Goal: Transaction & Acquisition: Purchase product/service

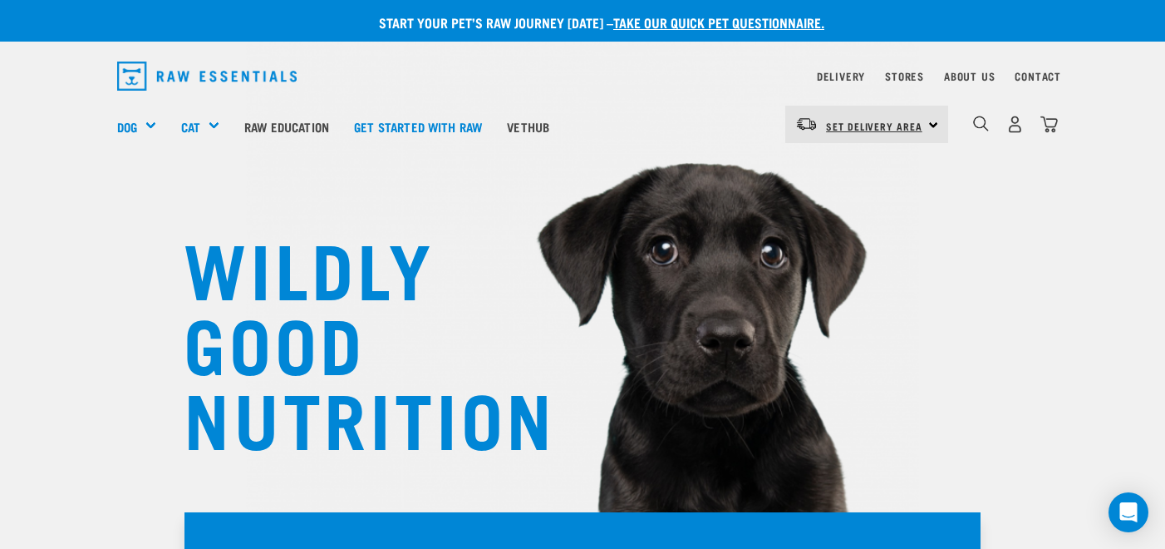
click at [859, 125] on span "Set Delivery Area" at bounding box center [874, 126] width 96 height 6
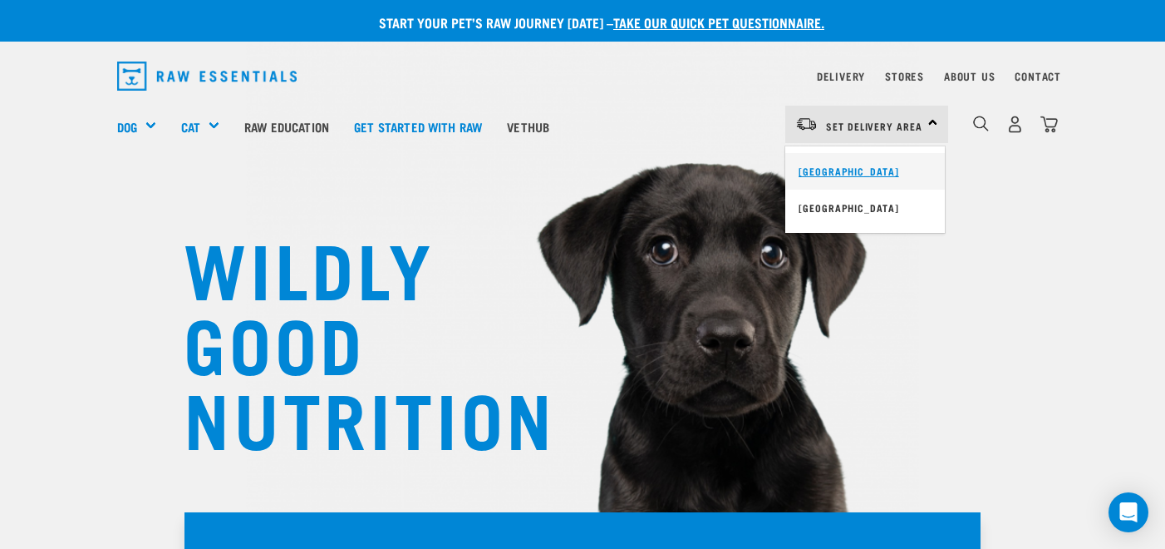
click at [829, 177] on link "[GEOGRAPHIC_DATA]" at bounding box center [865, 171] width 160 height 37
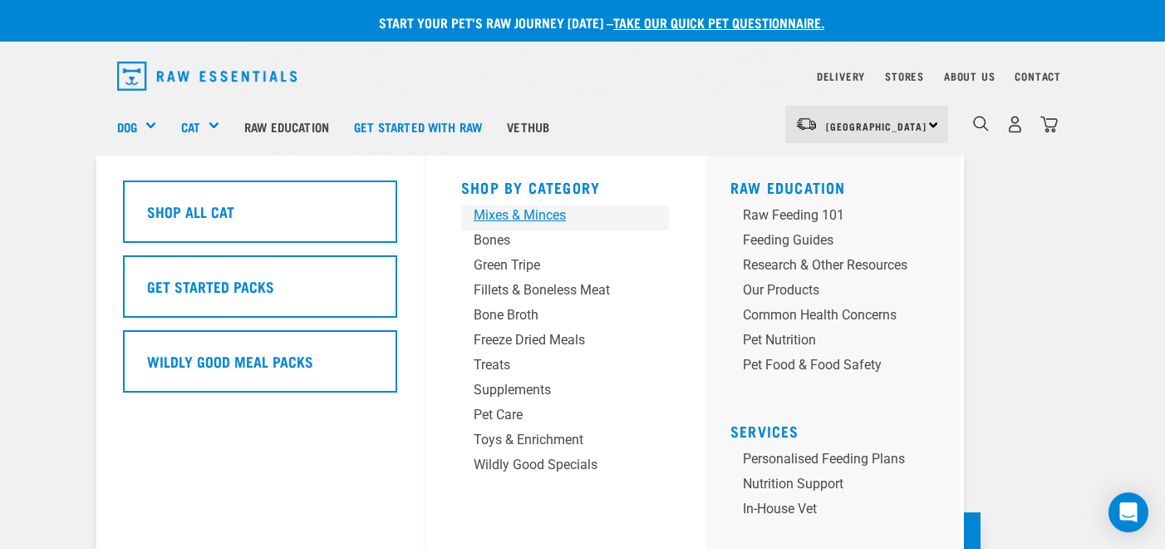
click at [529, 216] on div "Mixes & Minces" at bounding box center [551, 215] width 155 height 20
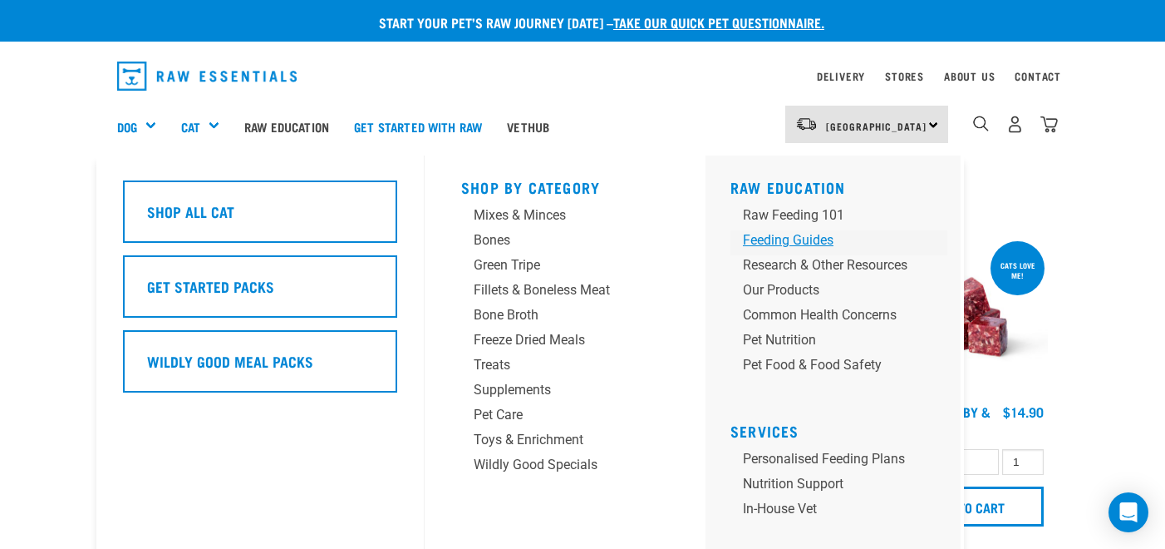
click at [811, 237] on div "Feeding Guides" at bounding box center [825, 240] width 165 height 20
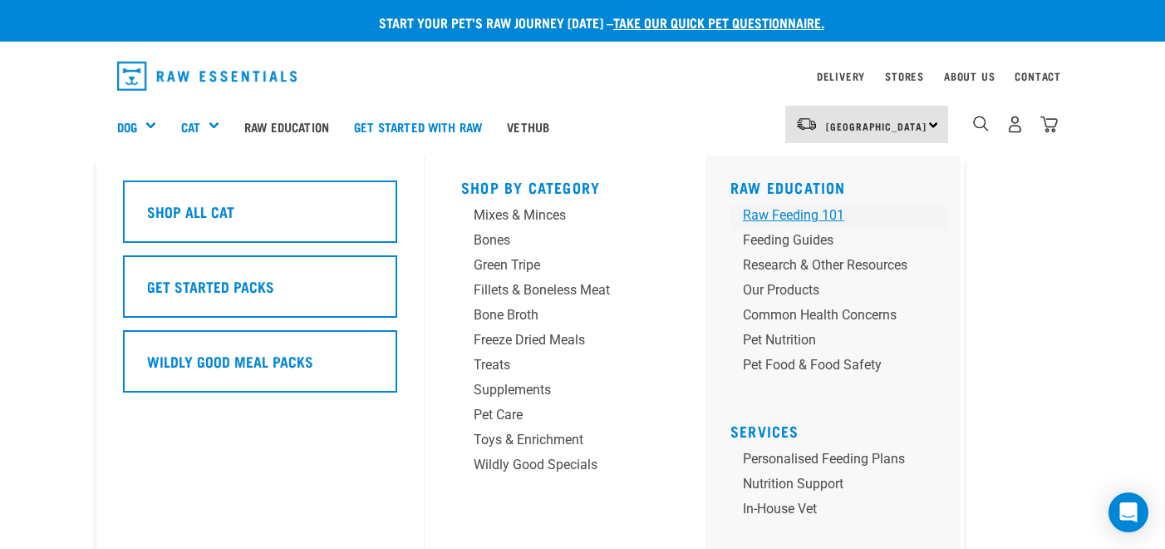
click at [775, 216] on div "Raw Feeding 101" at bounding box center [825, 215] width 165 height 20
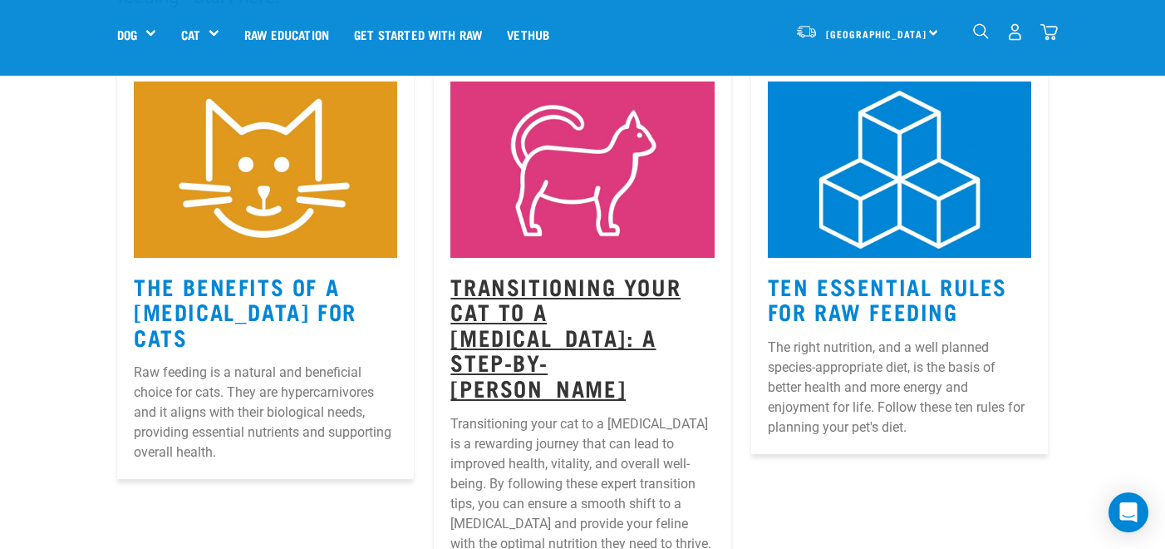
scroll to position [264, 0]
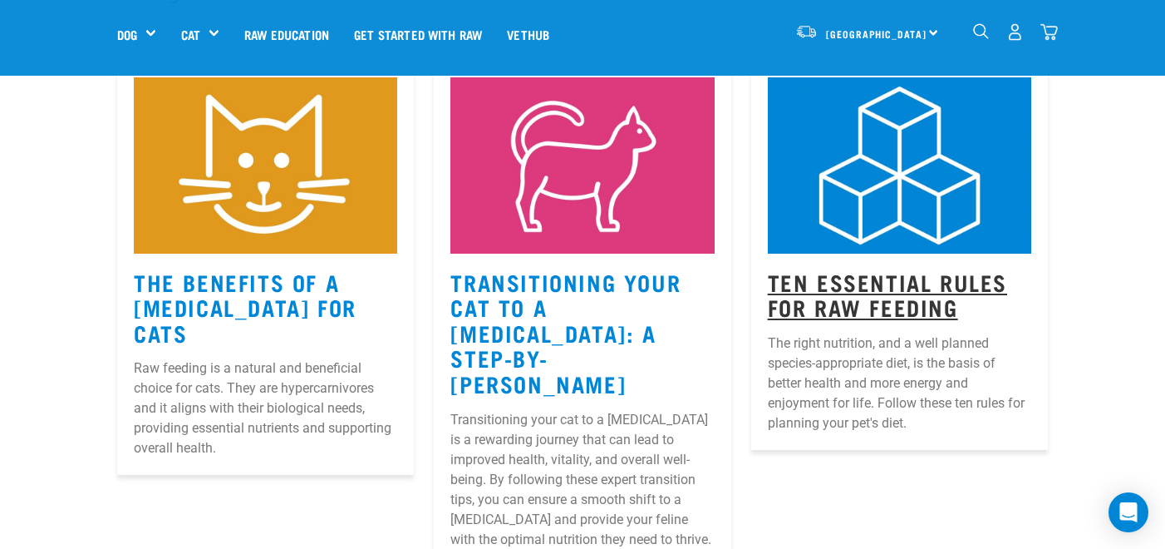
click at [847, 305] on link "Ten Essential Rules for Raw Feeding" at bounding box center [887, 294] width 239 height 38
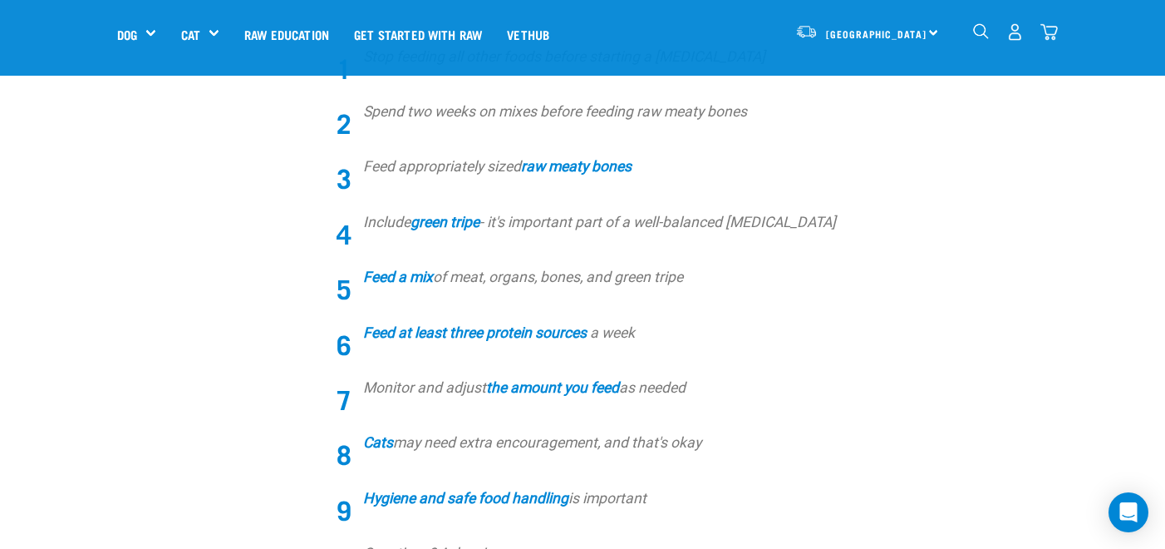
scroll to position [627, 0]
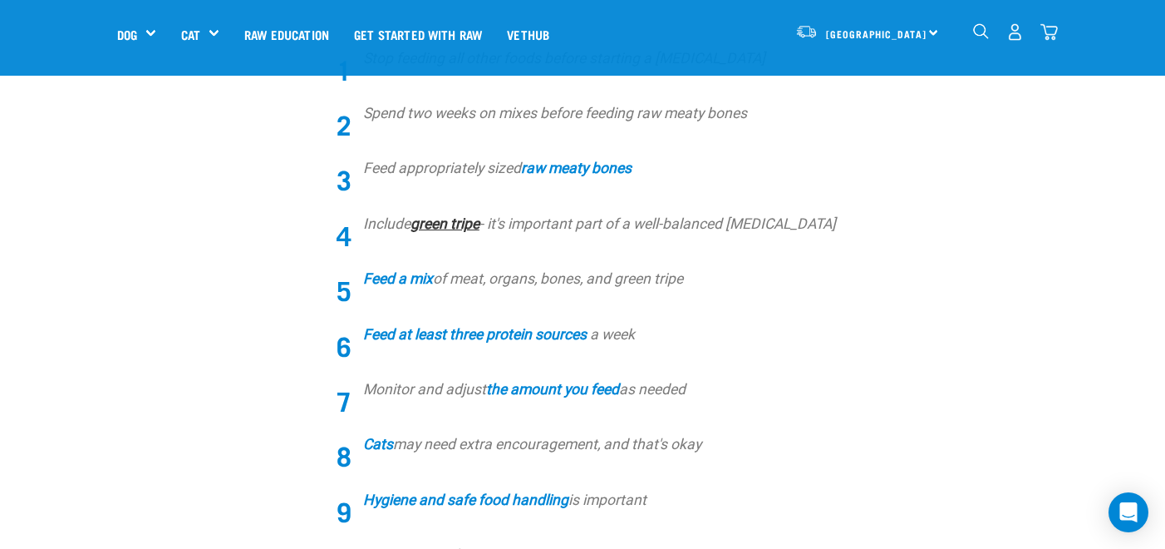
click at [463, 227] on strong "green tripe" at bounding box center [445, 223] width 69 height 17
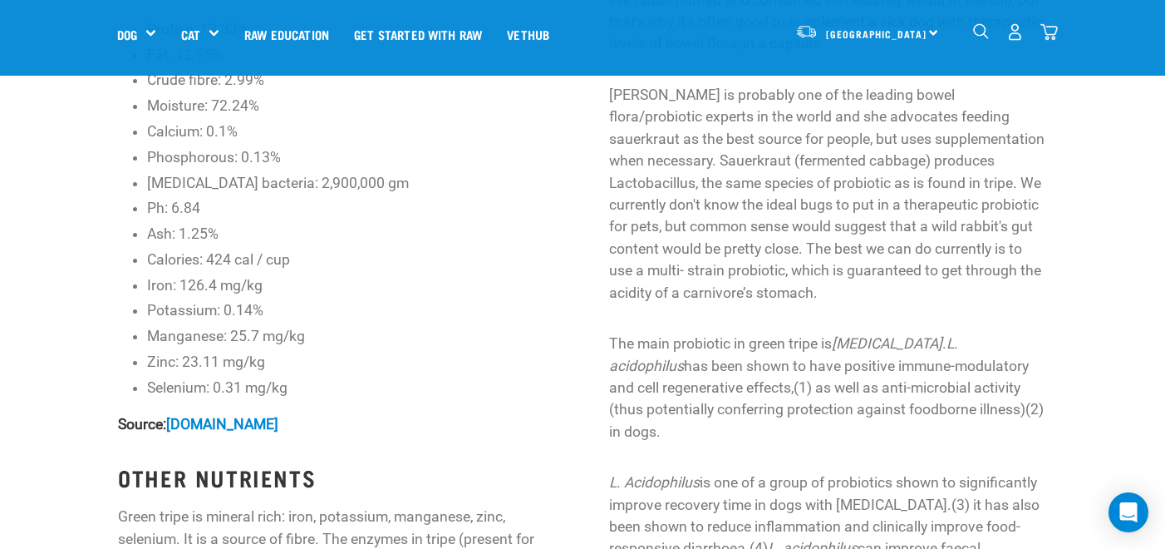
scroll to position [1667, 0]
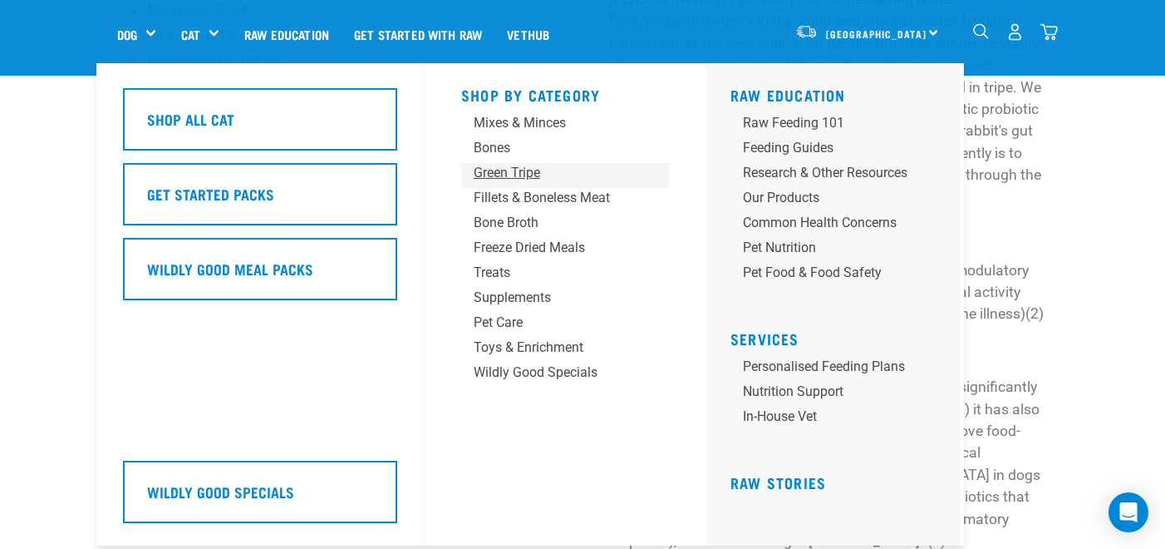
click at [508, 179] on div "Green Tripe" at bounding box center [551, 173] width 155 height 20
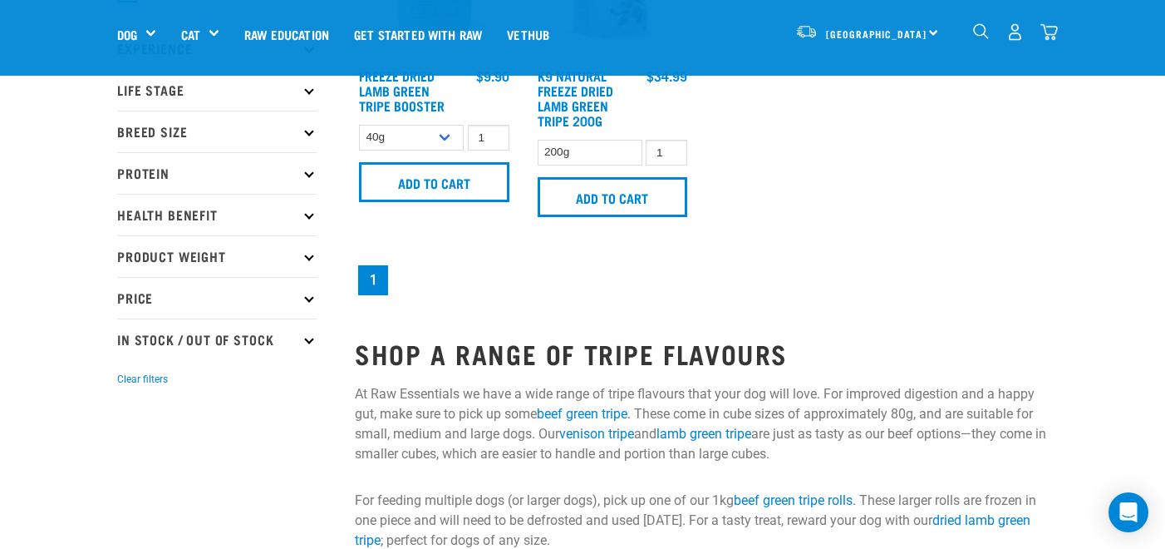
scroll to position [215, 0]
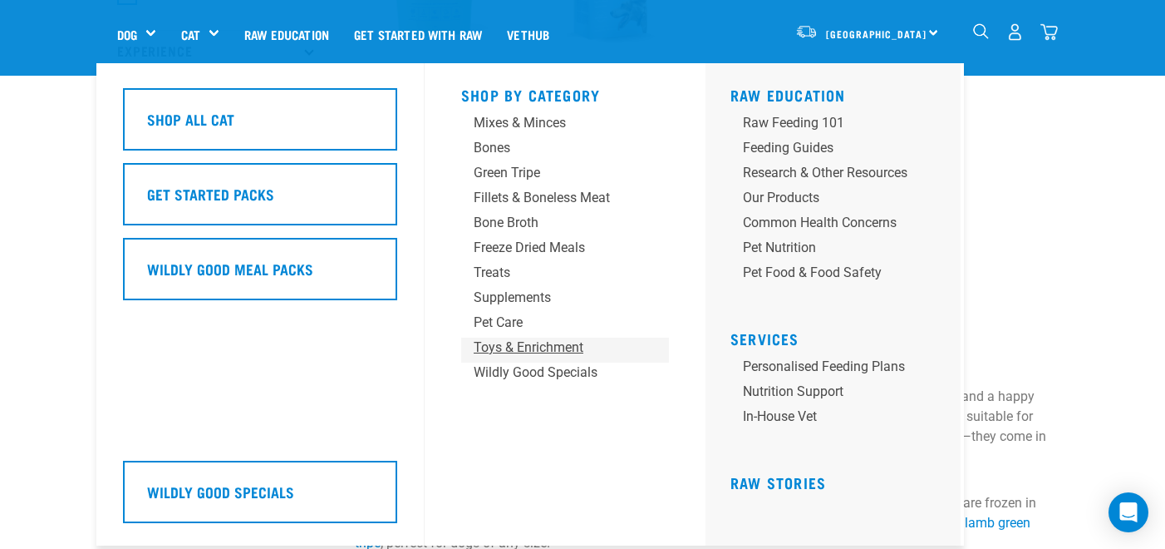
click at [503, 339] on div "Toys & Enrichment" at bounding box center [551, 347] width 155 height 20
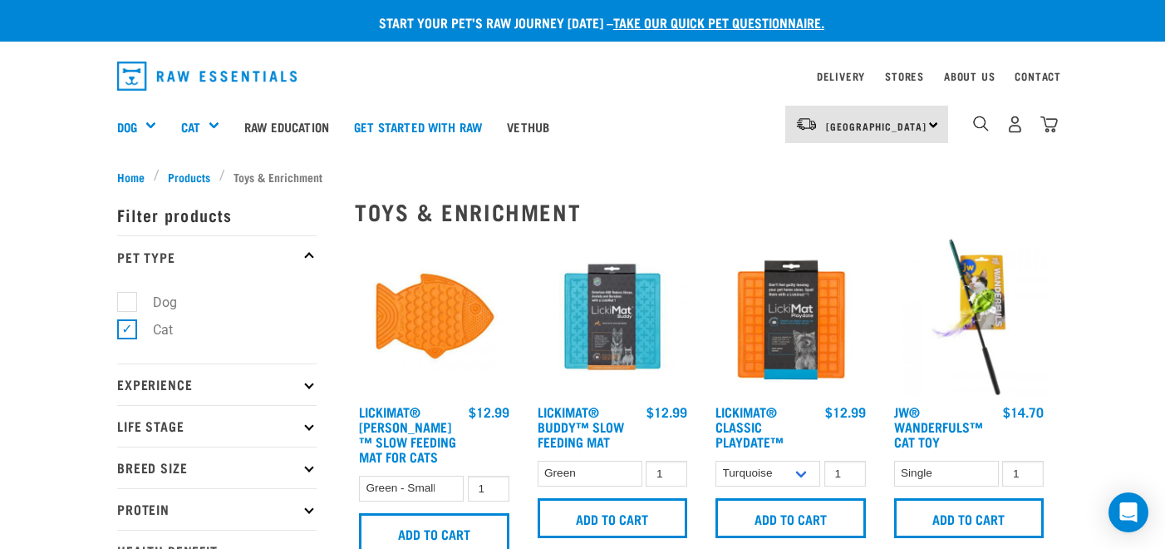
click at [985, 314] on img at bounding box center [969, 317] width 159 height 159
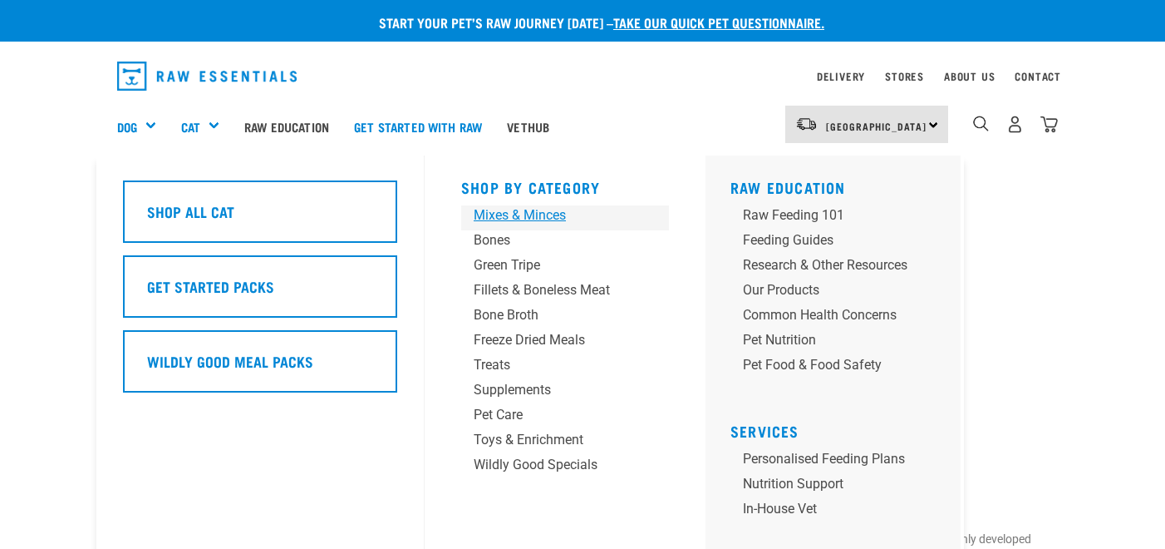
click at [526, 225] on div "Mixes & Minces" at bounding box center [551, 215] width 155 height 20
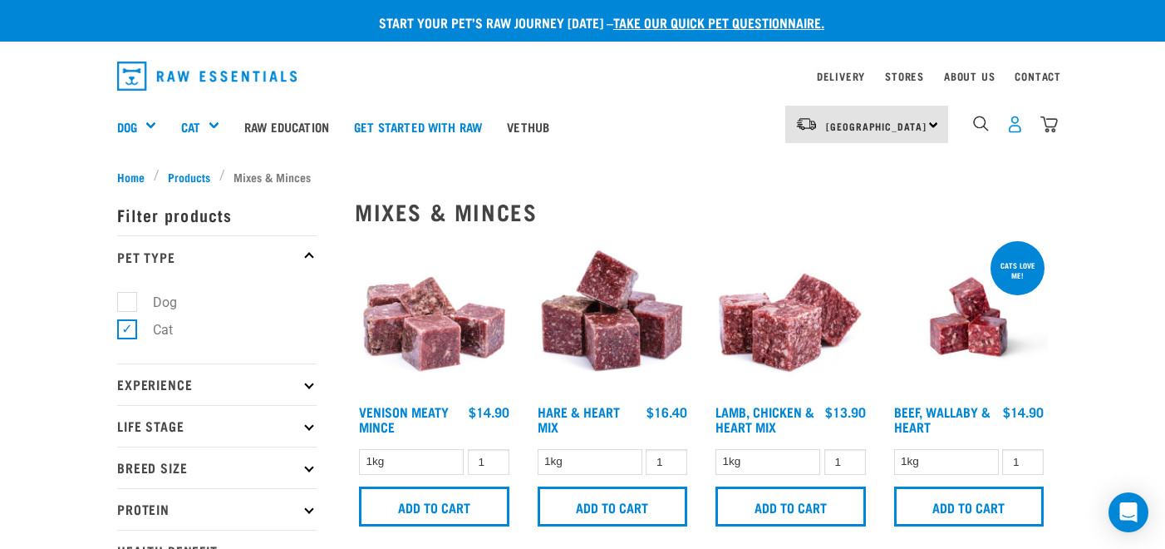
click at [1019, 130] on img "dropdown navigation" at bounding box center [1015, 124] width 17 height 17
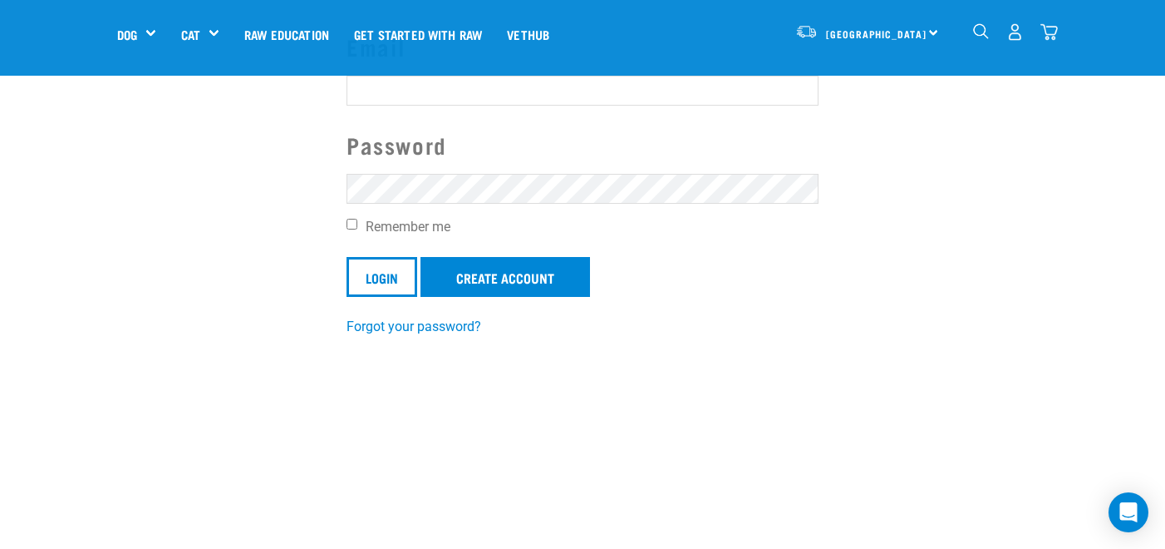
scroll to position [199, 0]
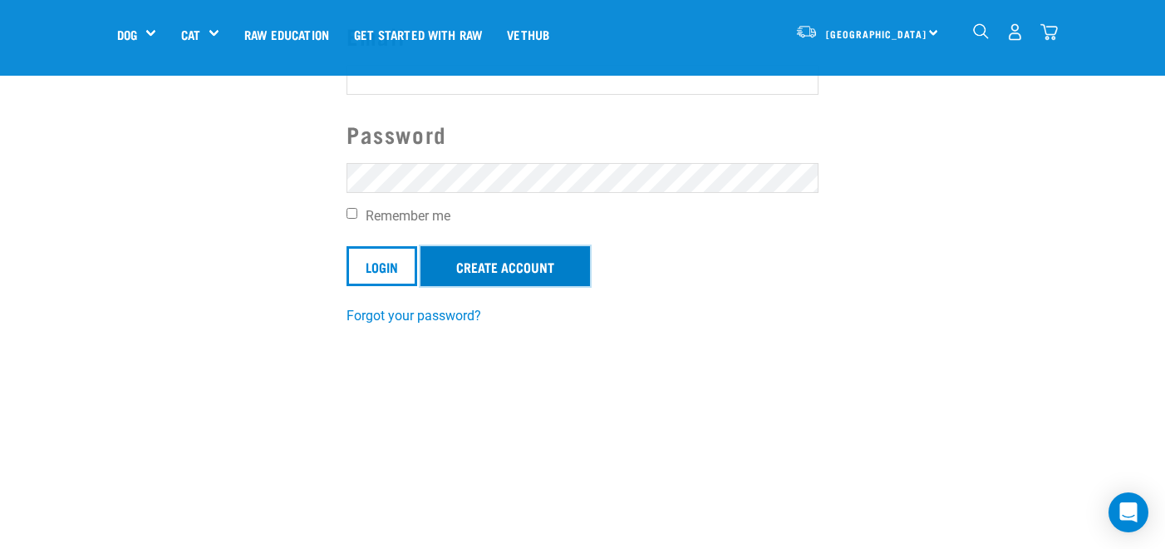
click at [497, 276] on link "Create Account" at bounding box center [506, 266] width 170 height 40
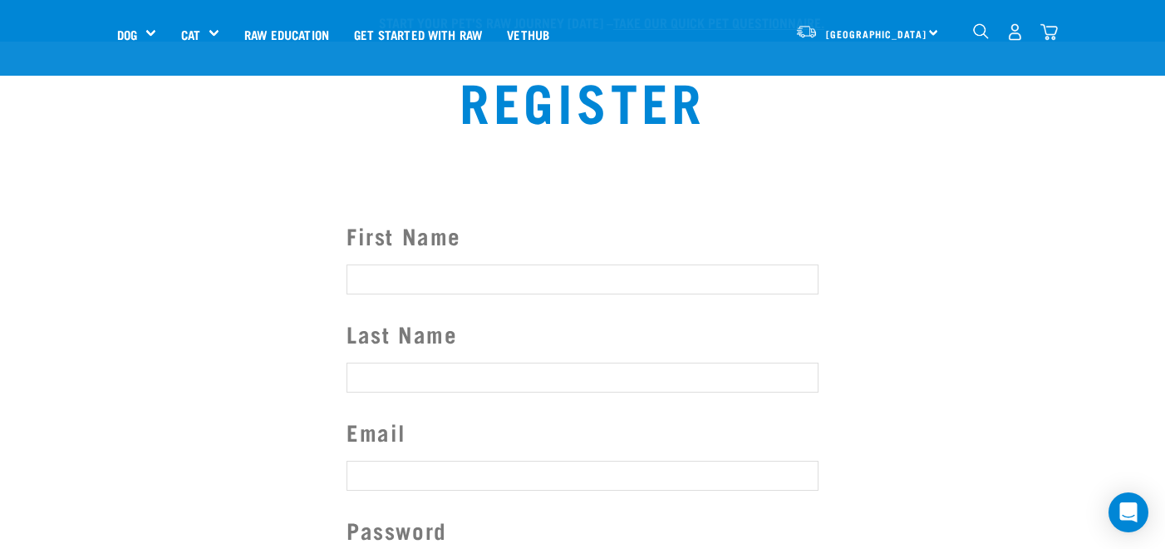
scroll to position [160, 0]
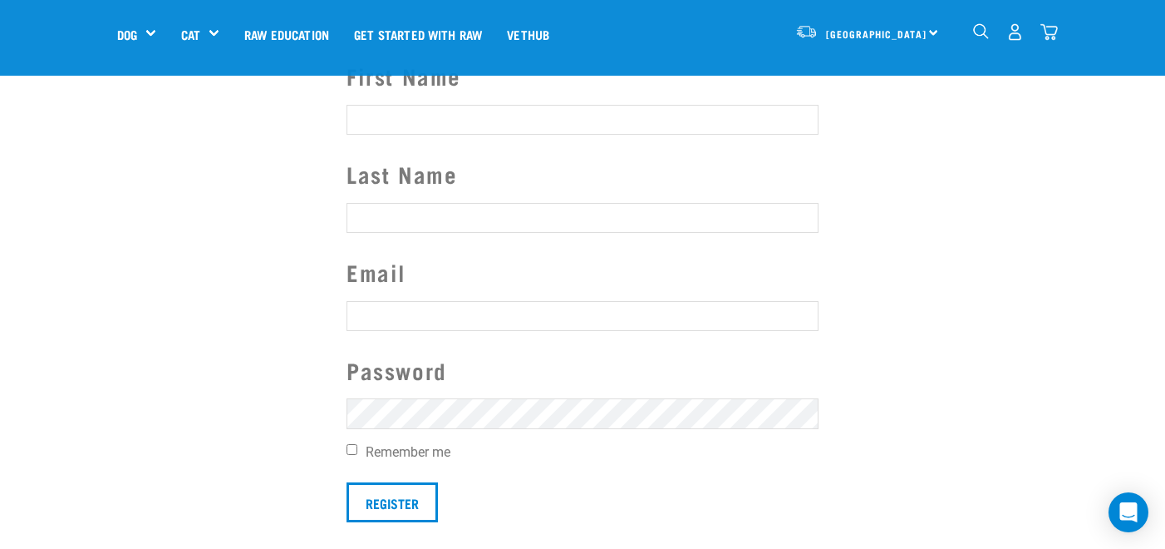
click at [421, 126] on input "First Name" at bounding box center [583, 120] width 472 height 30
type input "Jade"
type input "Rouse Bollee"
click at [400, 325] on input "text" at bounding box center [583, 316] width 472 height 30
click at [405, 301] on input "text" at bounding box center [583, 316] width 472 height 30
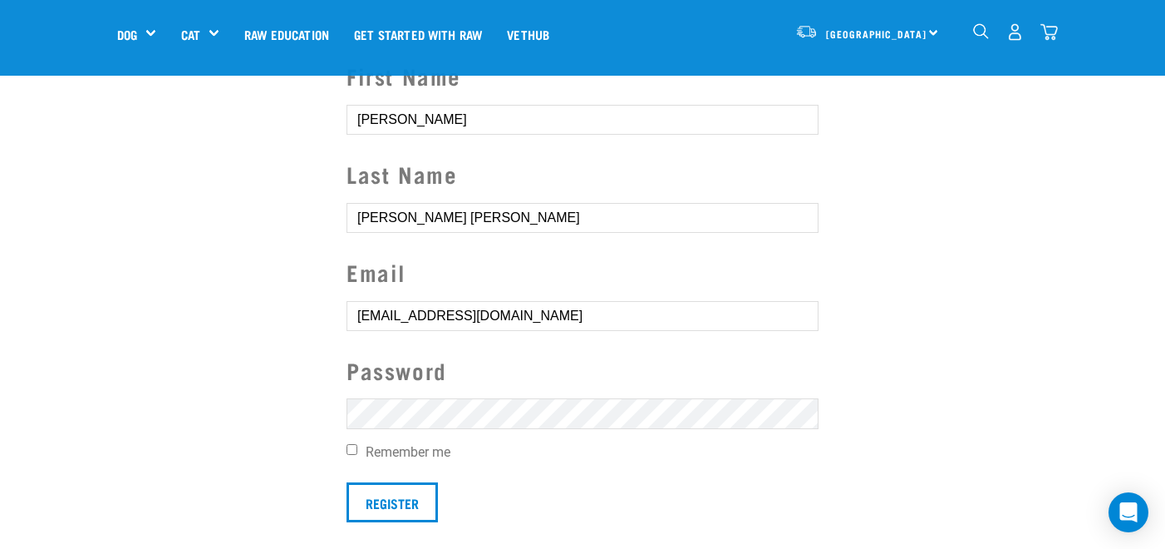
type input "jaderb392@gmail.com"
click at [351, 456] on label "Remember me" at bounding box center [583, 452] width 472 height 20
click at [351, 455] on input "Remember me" at bounding box center [352, 449] width 11 height 11
checkbox input "true"
click at [381, 506] on input "Register" at bounding box center [392, 502] width 91 height 40
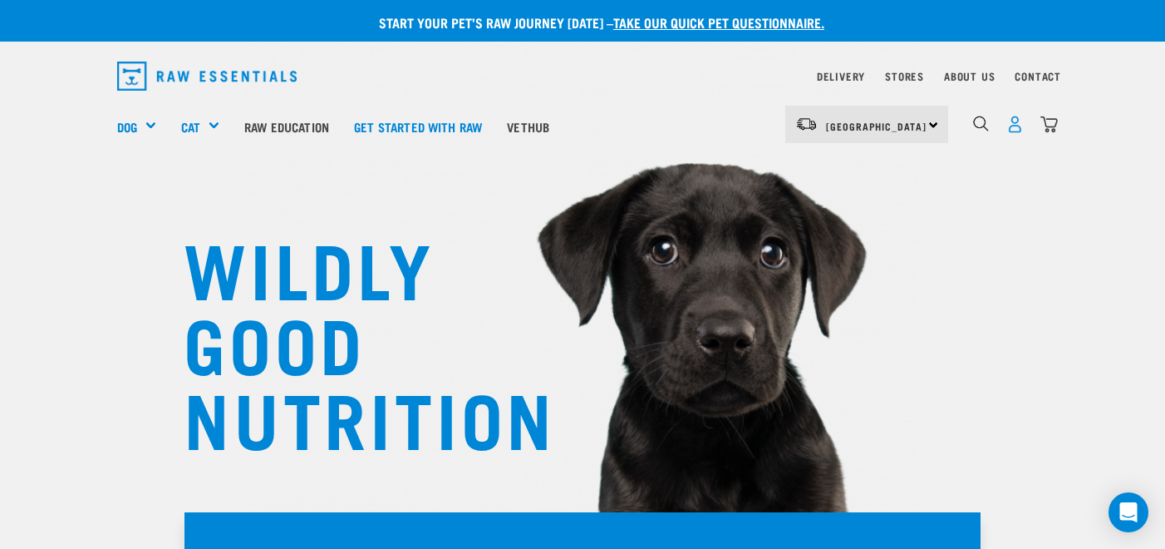
click at [1018, 128] on img "dropdown navigation" at bounding box center [1015, 124] width 17 height 17
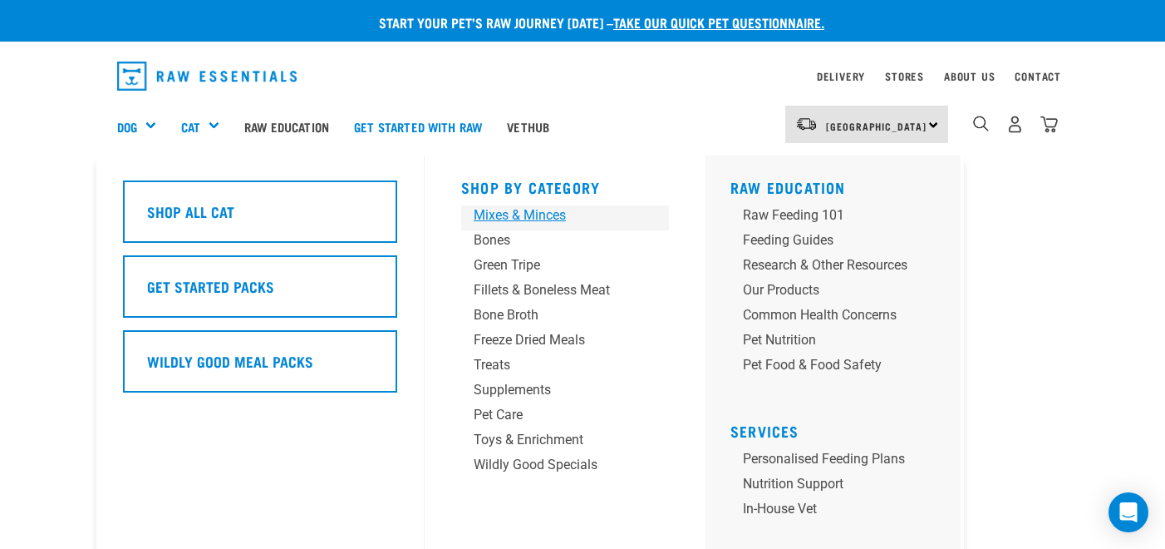
click at [533, 218] on div "Mixes & Minces" at bounding box center [551, 215] width 155 height 20
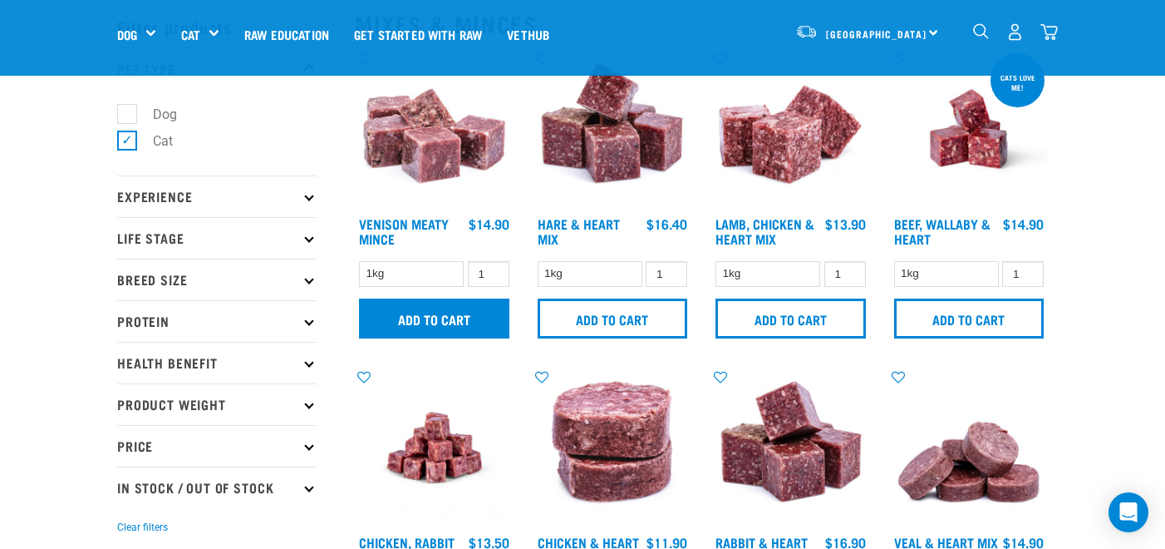
scroll to position [71, 0]
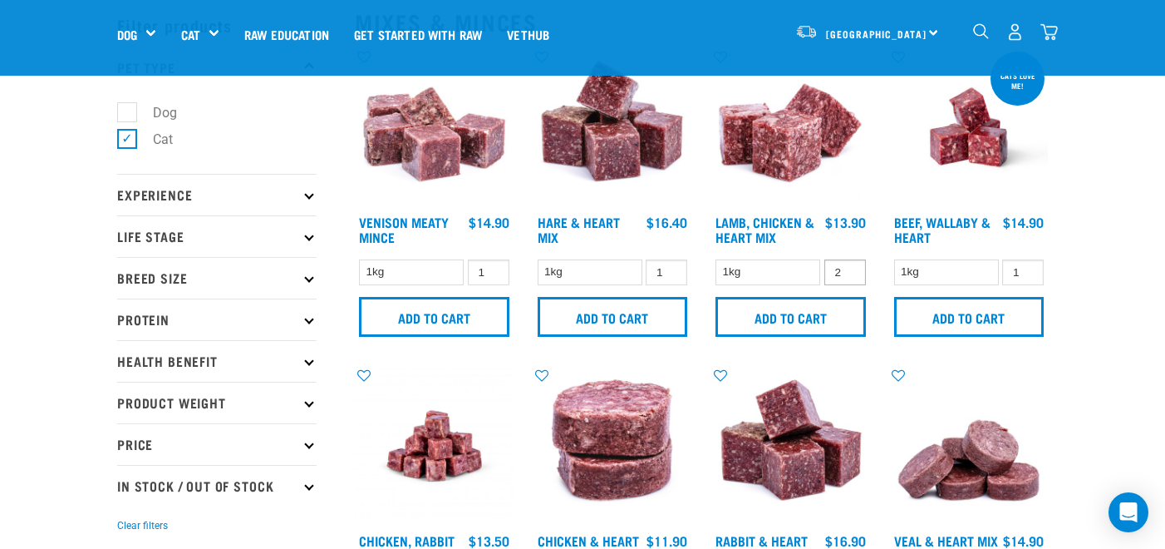
type input "2"
click at [849, 267] on input "2" at bounding box center [845, 272] width 42 height 26
click at [806, 316] on input "Add to cart" at bounding box center [791, 317] width 150 height 40
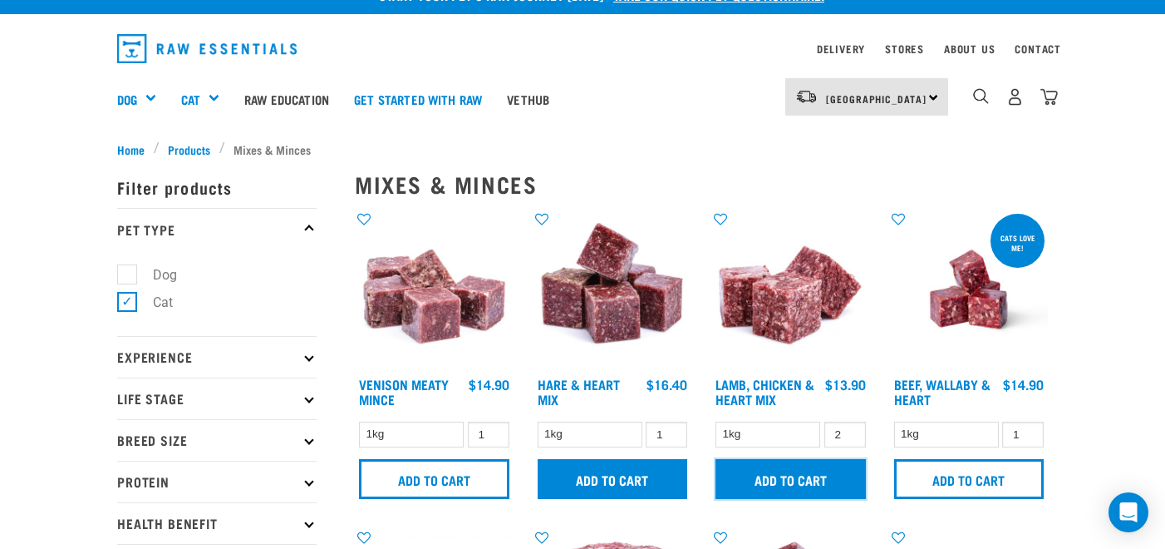
scroll to position [20, 0]
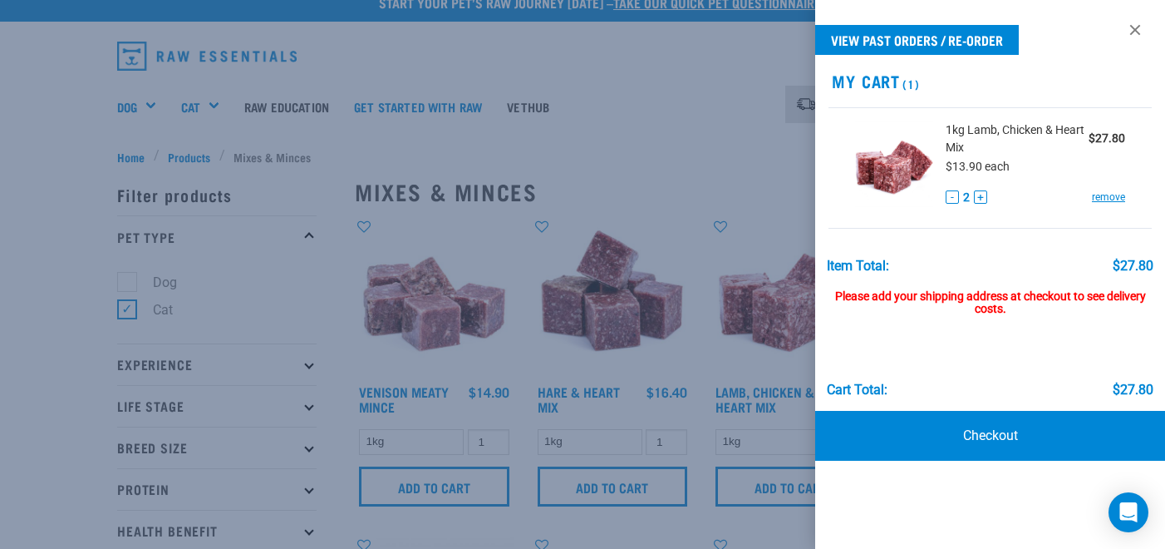
click at [698, 171] on div at bounding box center [582, 274] width 1165 height 549
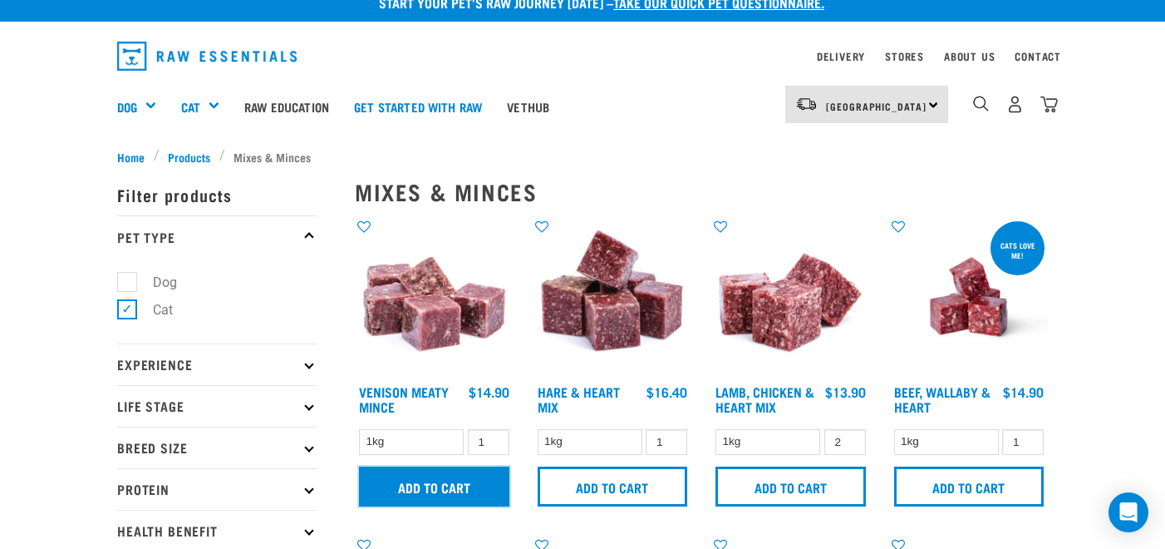
click at [466, 493] on input "Add to cart" at bounding box center [434, 486] width 150 height 40
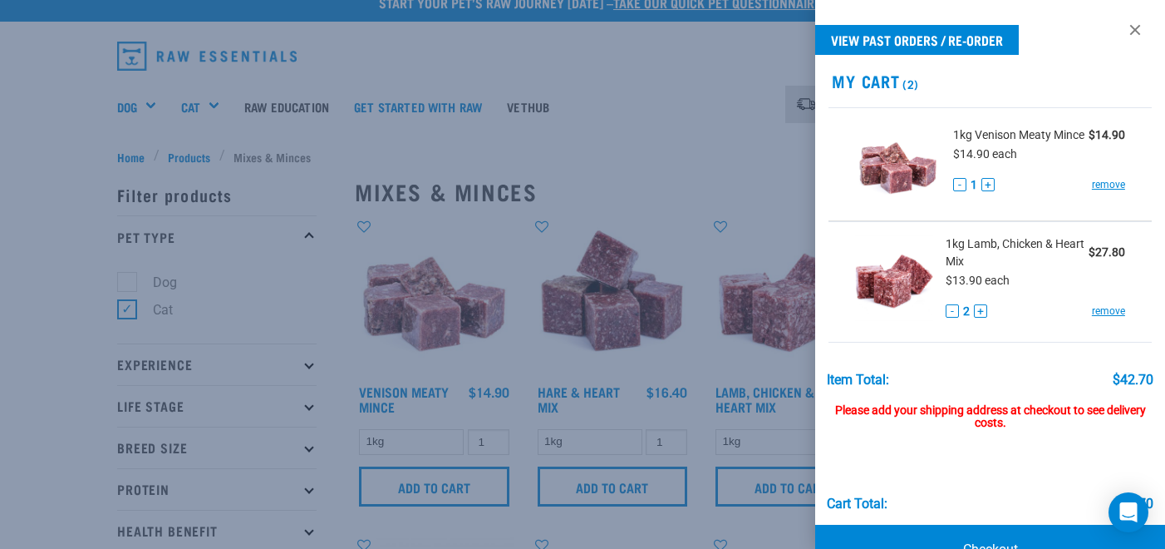
click at [668, 145] on div at bounding box center [582, 274] width 1165 height 549
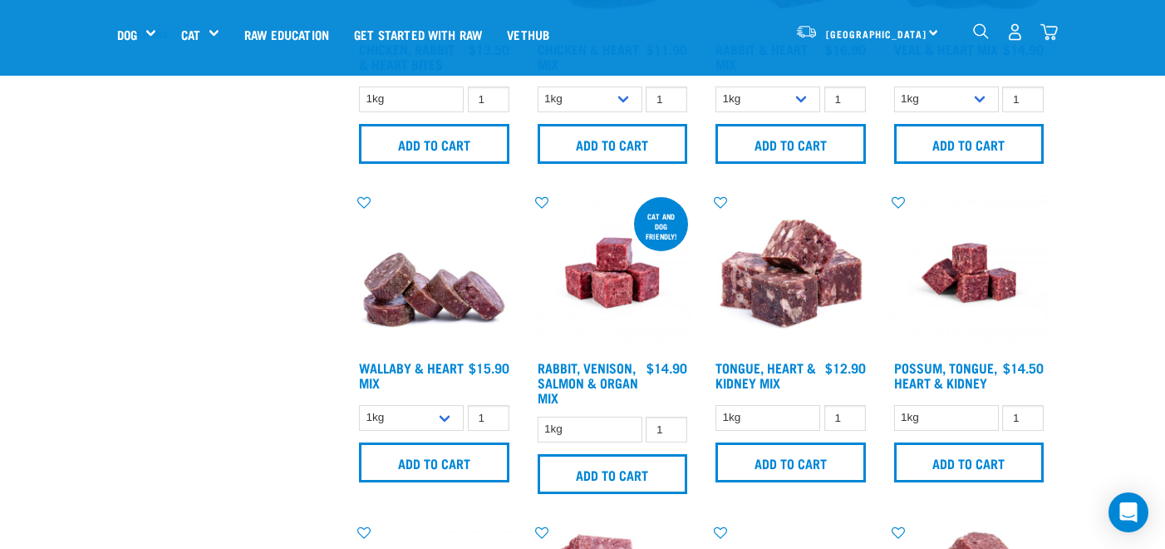
scroll to position [564, 0]
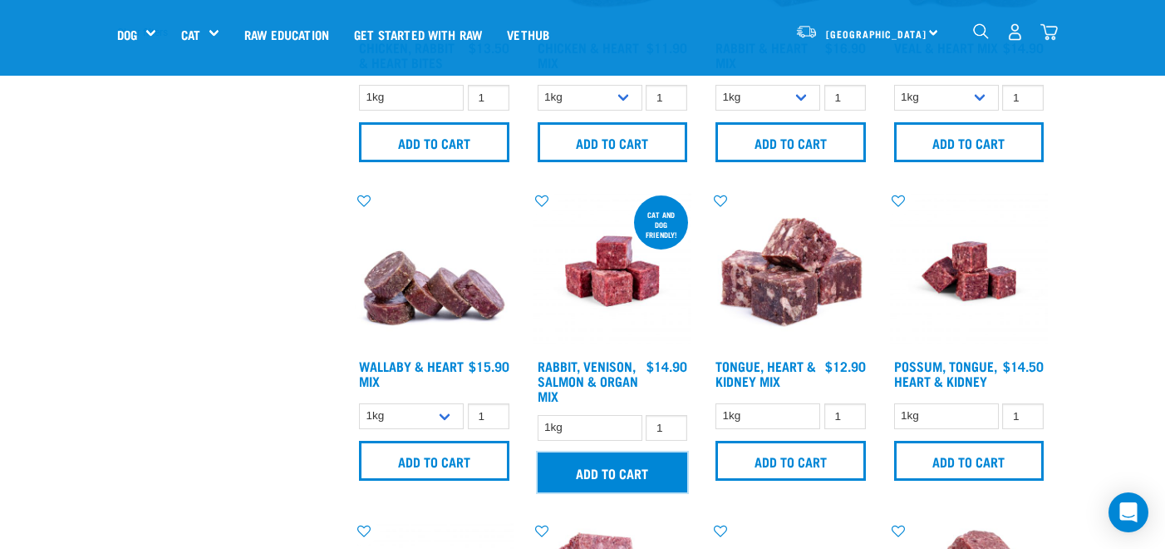
click at [626, 486] on input "Add to cart" at bounding box center [613, 472] width 150 height 40
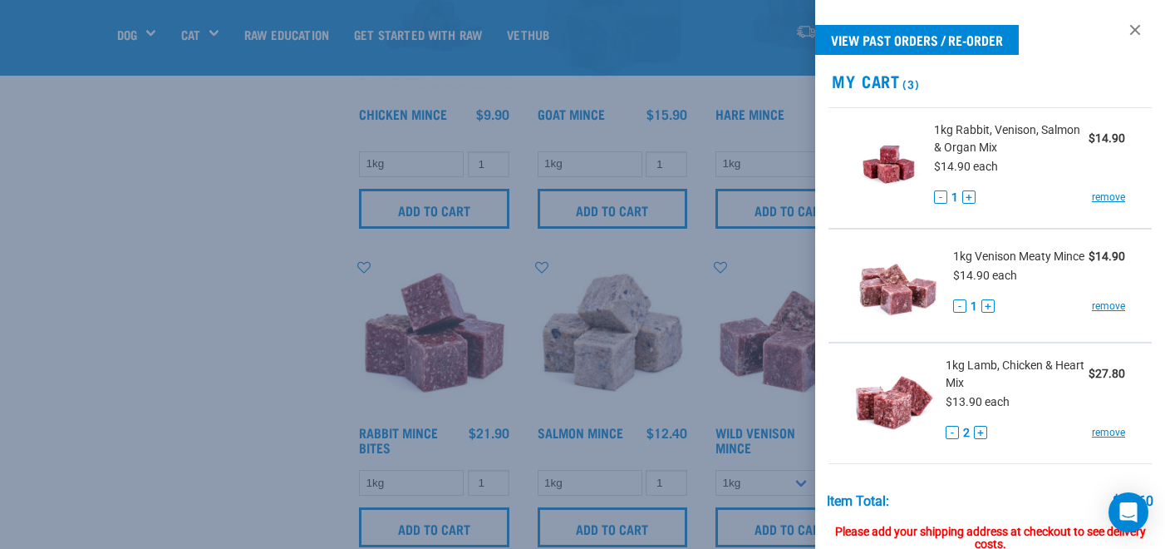
scroll to position [167, 0]
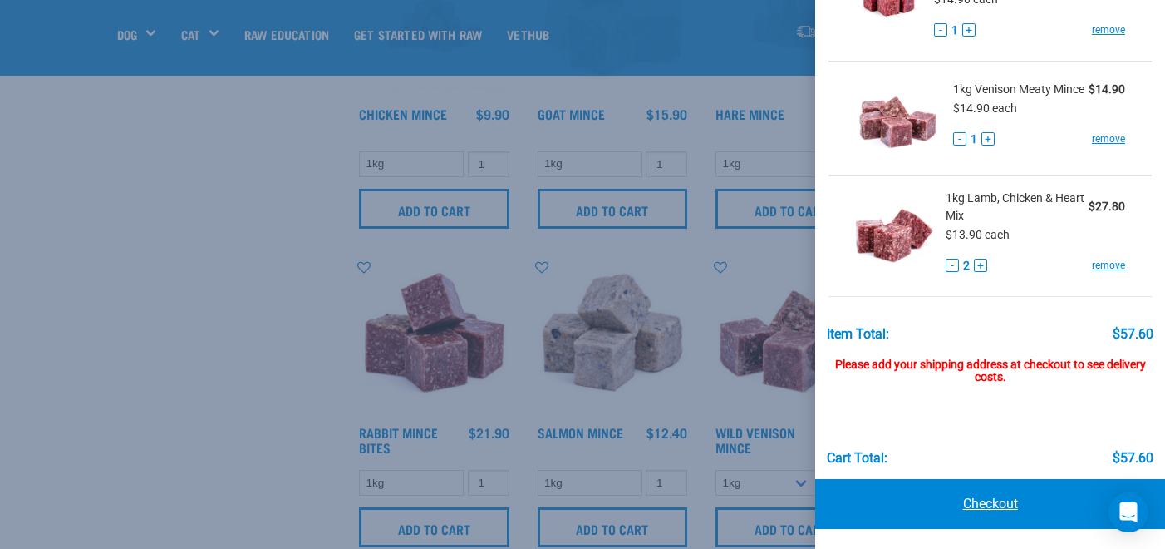
click at [942, 498] on link "Checkout" at bounding box center [990, 504] width 350 height 50
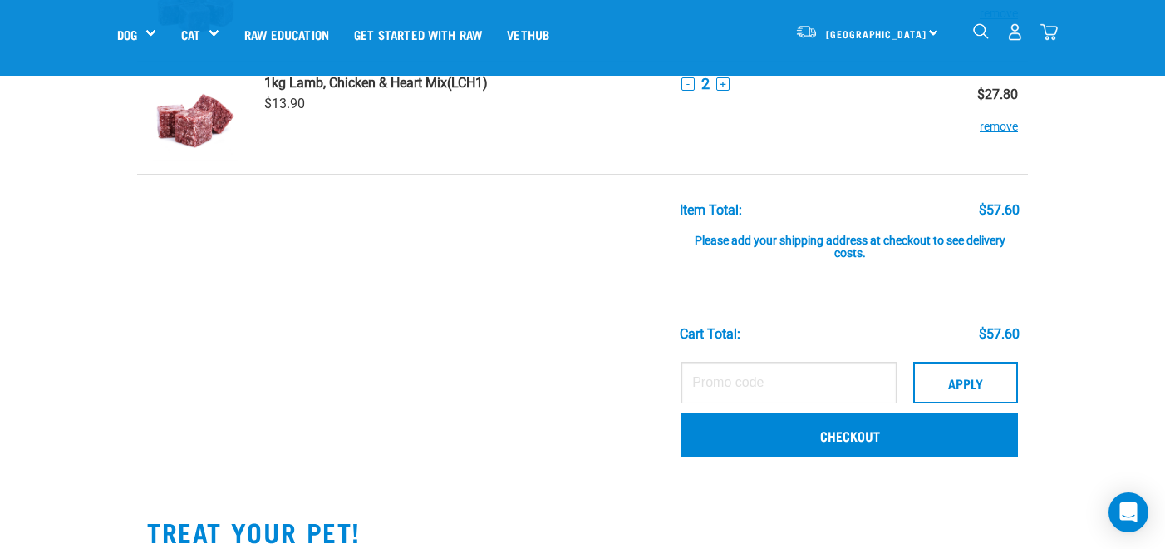
scroll to position [310, 0]
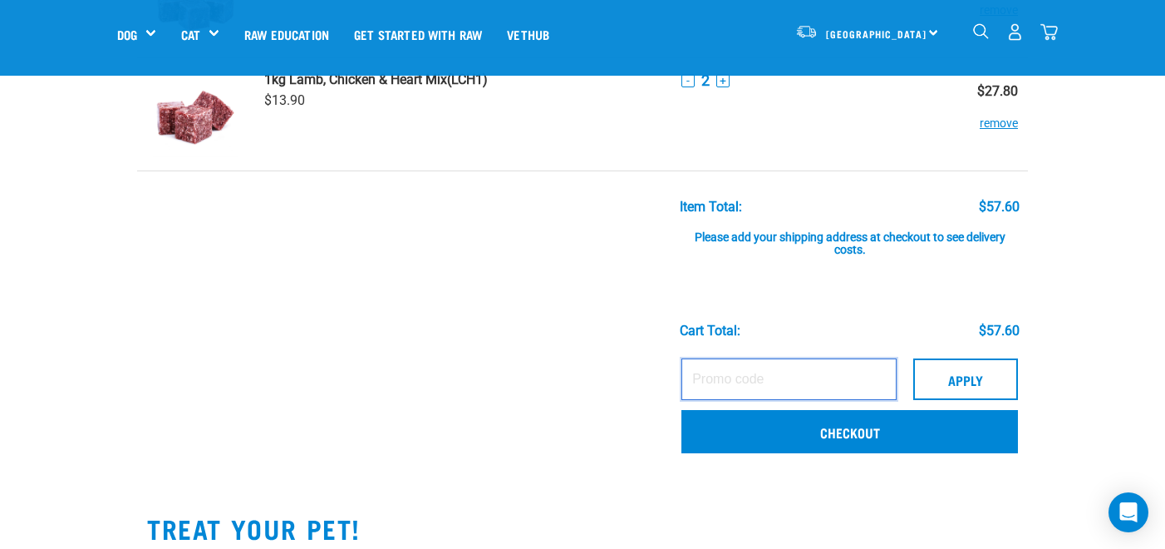
click at [834, 376] on input "text" at bounding box center [789, 379] width 215 height 42
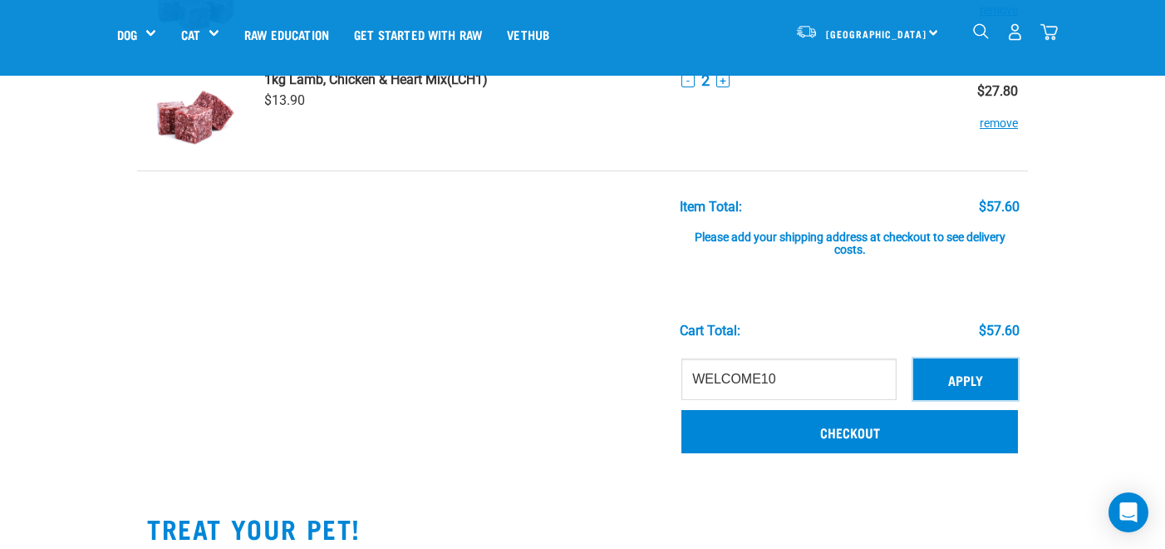
click at [983, 378] on button "Apply" at bounding box center [965, 379] width 105 height 42
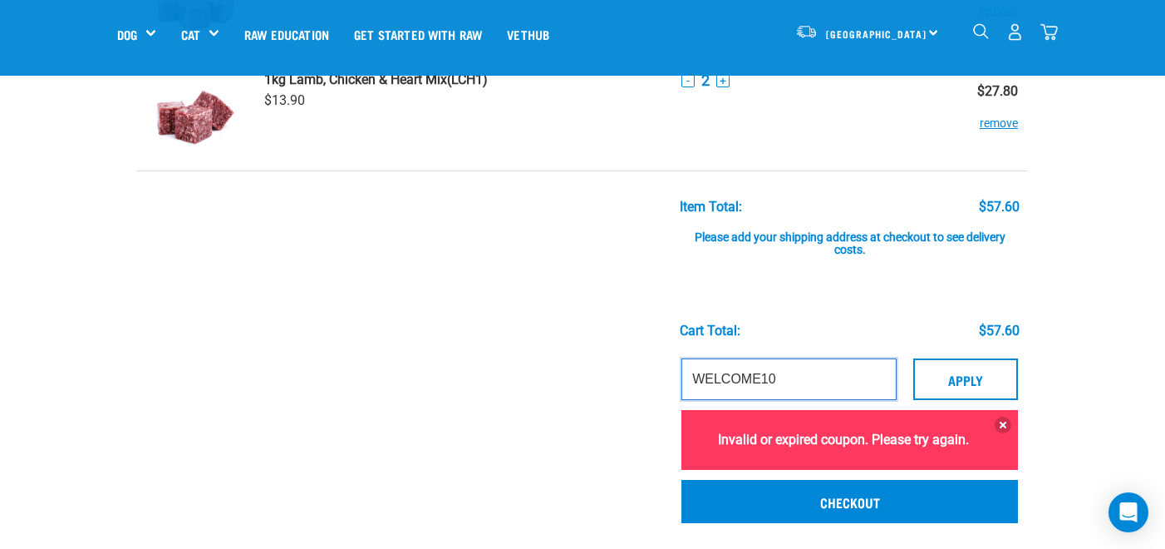
click at [789, 374] on input "WELCOME10" at bounding box center [789, 379] width 215 height 42
drag, startPoint x: 761, startPoint y: 373, endPoint x: 600, endPoint y: 365, distance: 161.5
click at [682, 373] on input "WELCOME10" at bounding box center [789, 379] width 215 height 42
type input "HELLO10"
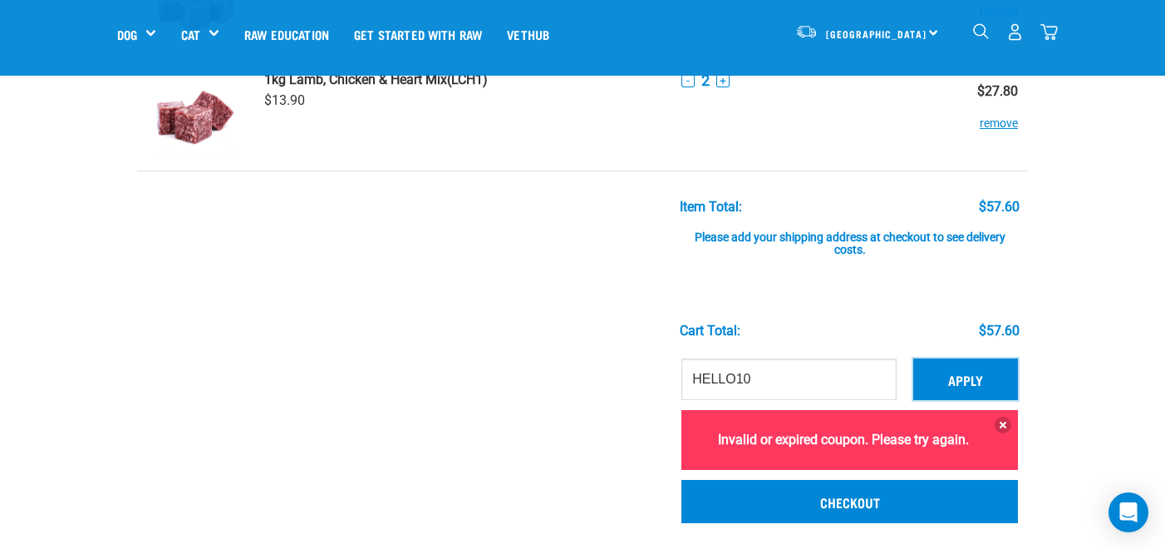
click at [932, 379] on button "Apply" at bounding box center [965, 379] width 105 height 42
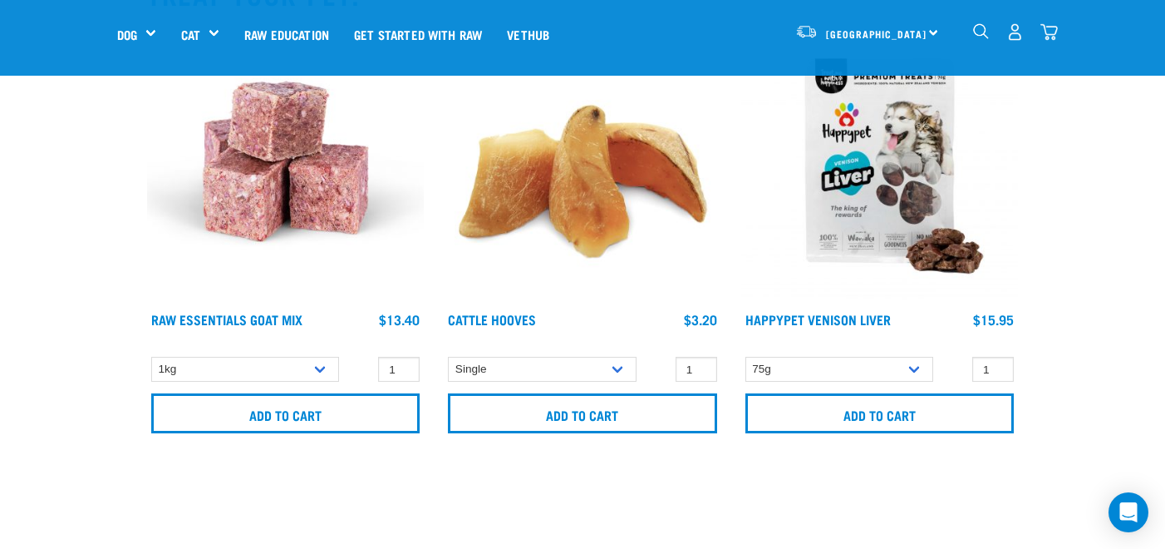
scroll to position [1284, 0]
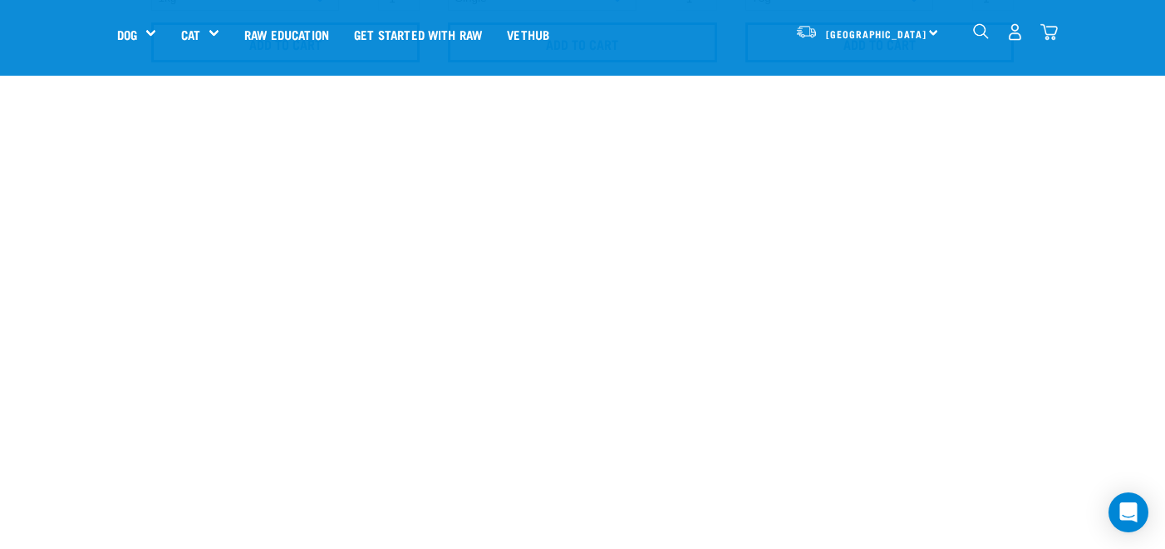
click at [1018, 35] on img "dropdown navigation" at bounding box center [1015, 31] width 17 height 17
click at [1053, 27] on img "dropdown navigation" at bounding box center [1049, 31] width 17 height 17
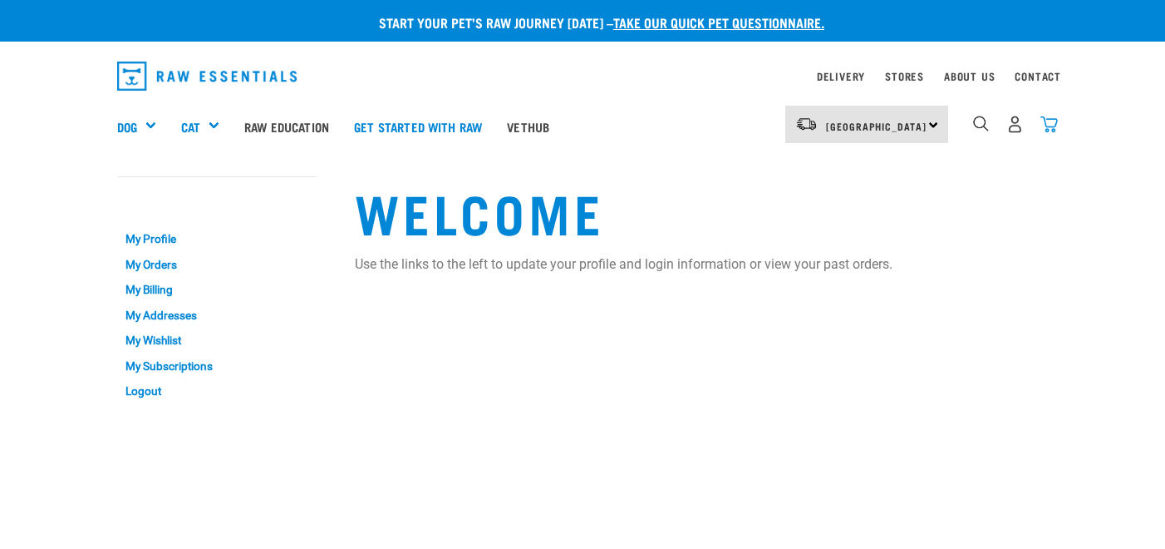
click at [1046, 117] on img "dropdown navigation" at bounding box center [1049, 124] width 17 height 17
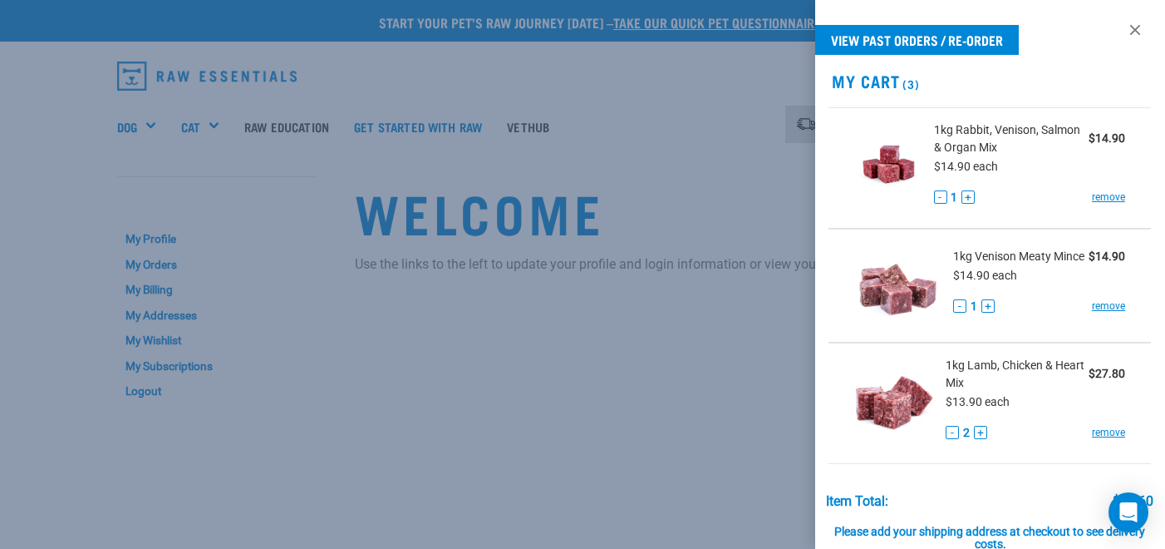
scroll to position [167, 0]
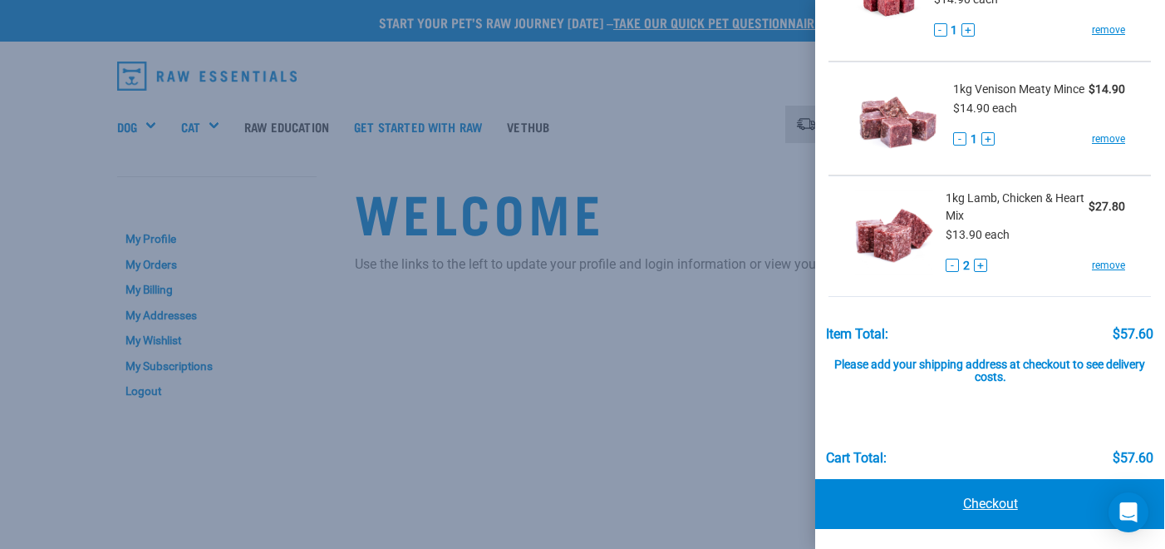
click at [964, 492] on link "Checkout" at bounding box center [990, 504] width 350 height 50
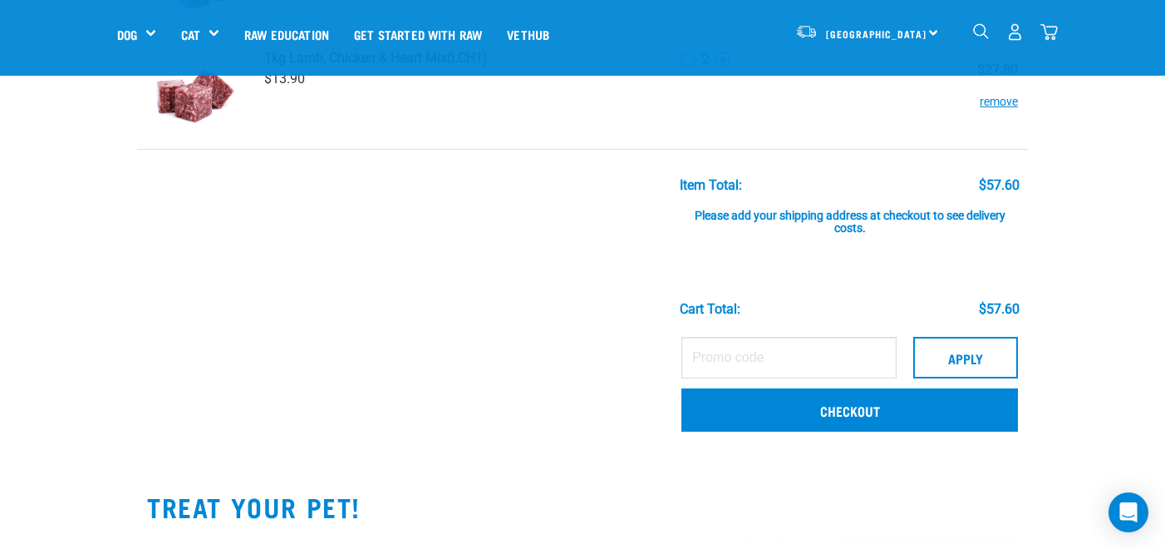
scroll to position [337, 0]
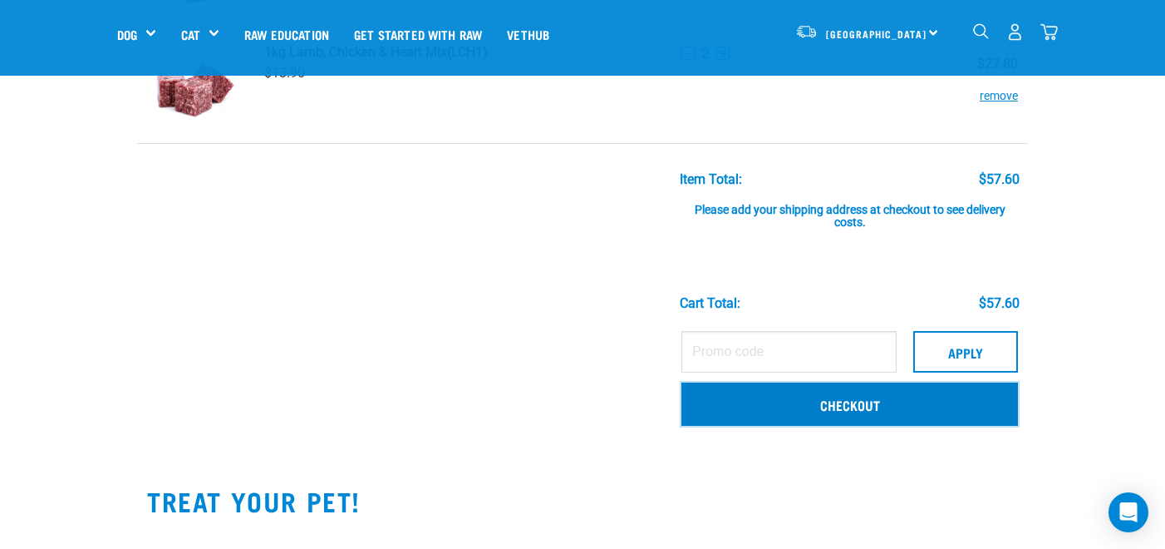
click at [779, 406] on link "Checkout" at bounding box center [850, 403] width 337 height 43
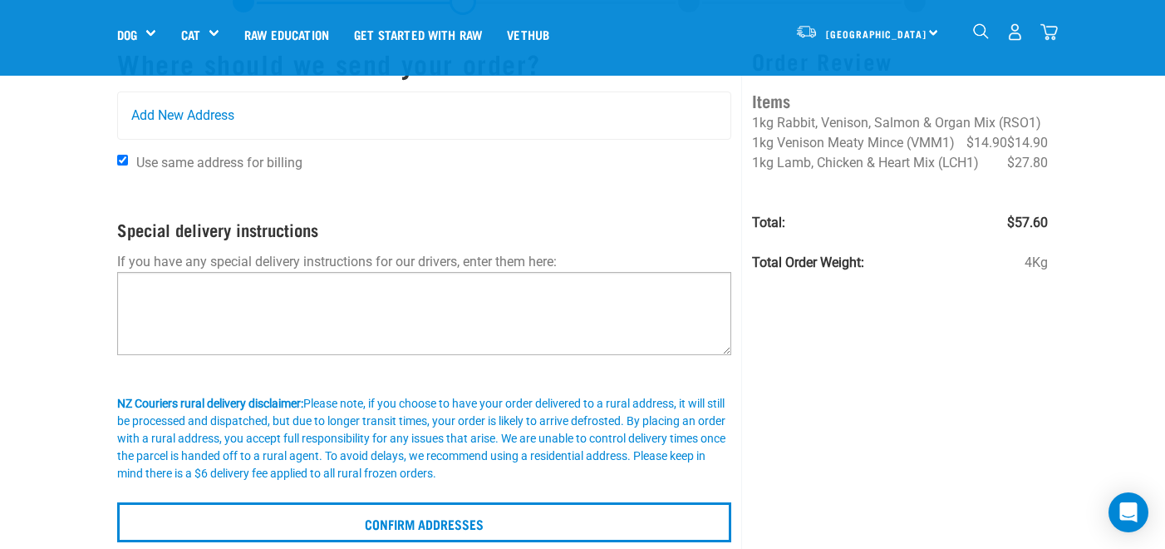
scroll to position [64, 0]
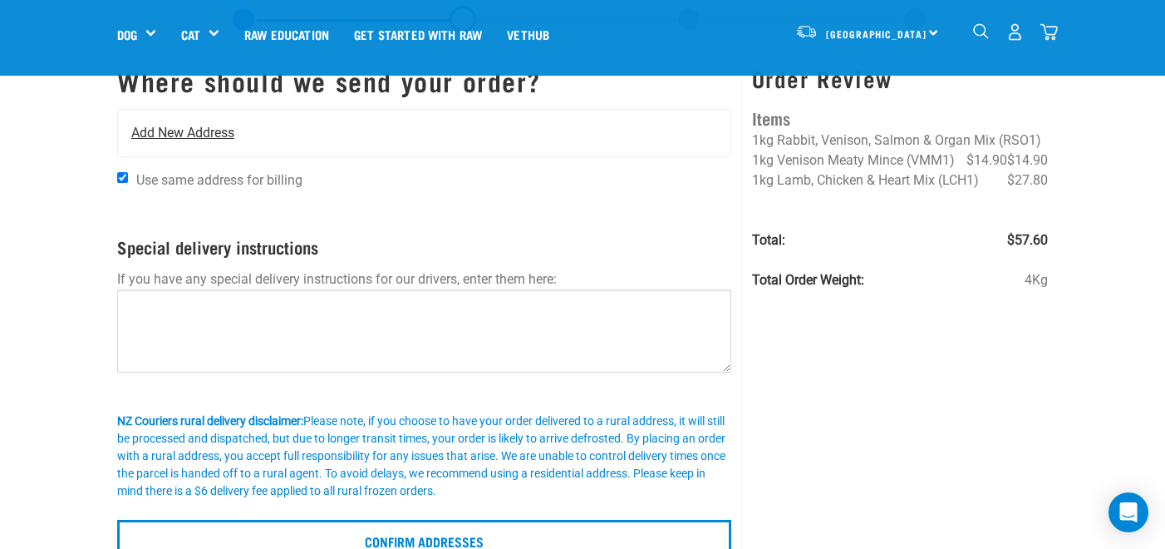
click at [192, 140] on span "Add New Address" at bounding box center [182, 133] width 103 height 20
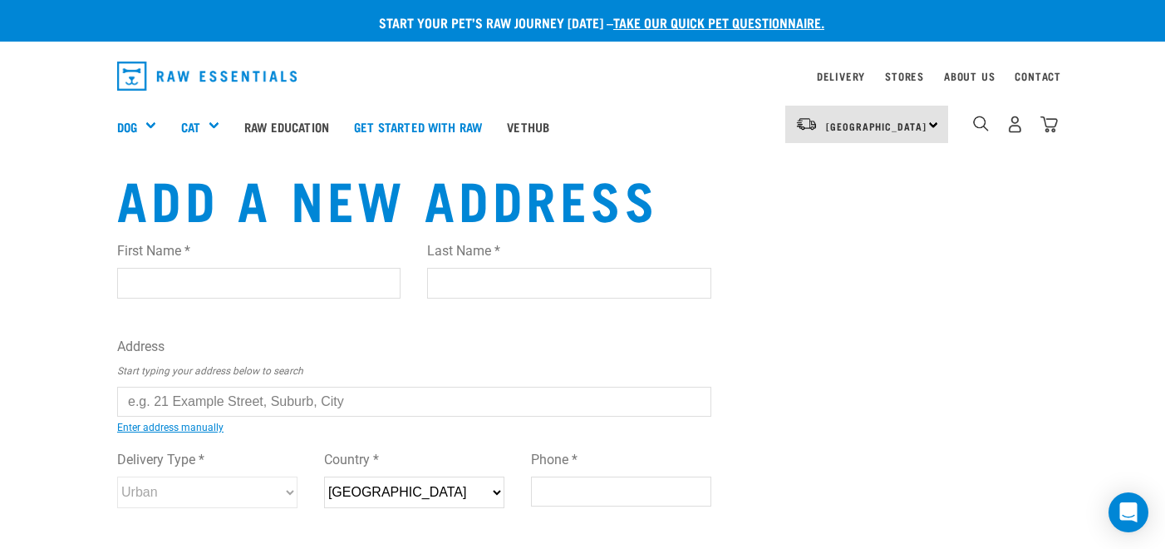
click at [180, 271] on input "First Name *" at bounding box center [258, 283] width 283 height 30
type input "[PERSON_NAME]"
click at [460, 287] on input "Last Name *" at bounding box center [568, 283] width 283 height 30
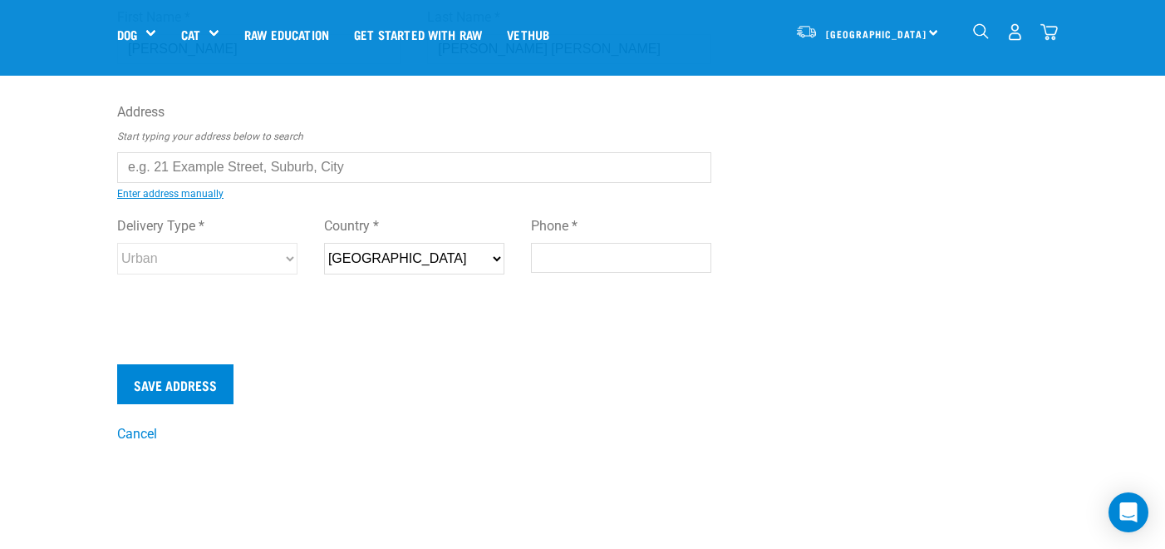
scroll to position [132, 0]
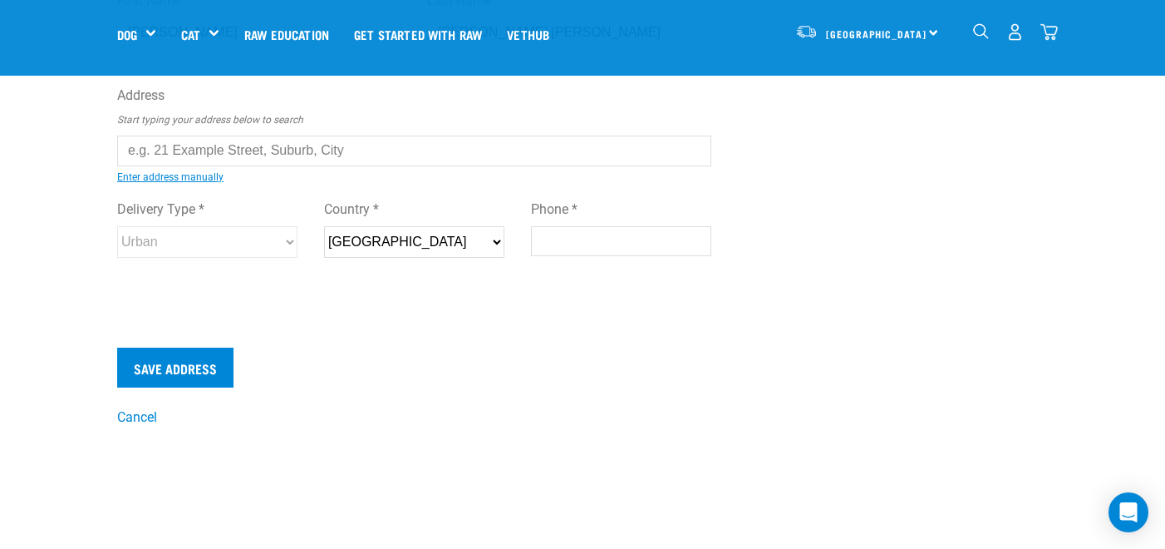
type input "[PERSON_NAME] [PERSON_NAME]"
click at [191, 150] on input "text" at bounding box center [414, 150] width 594 height 30
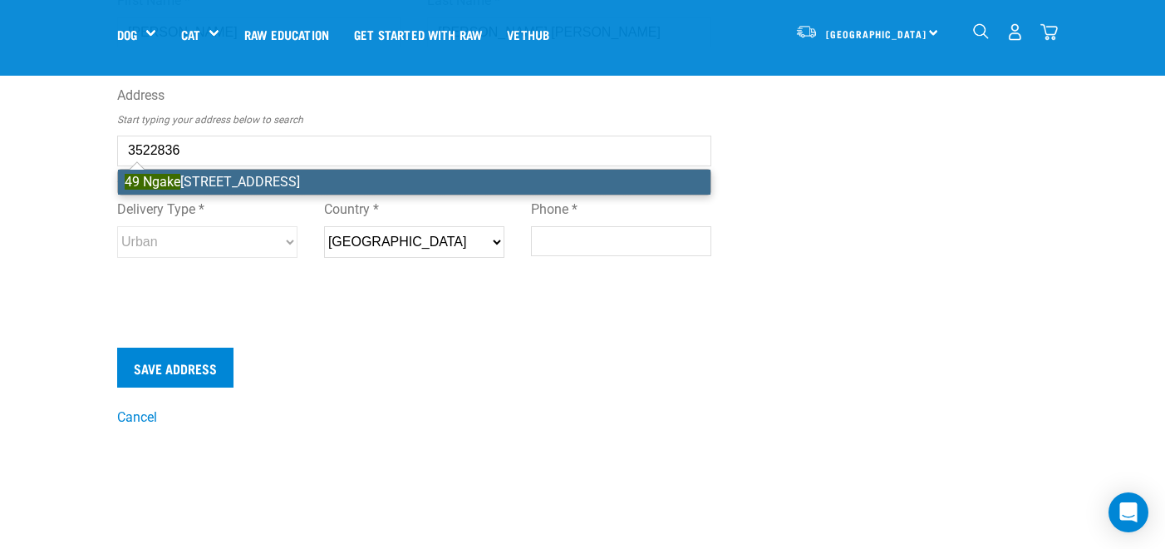
click at [190, 174] on li "[STREET_ADDRESS]" at bounding box center [414, 182] width 593 height 25
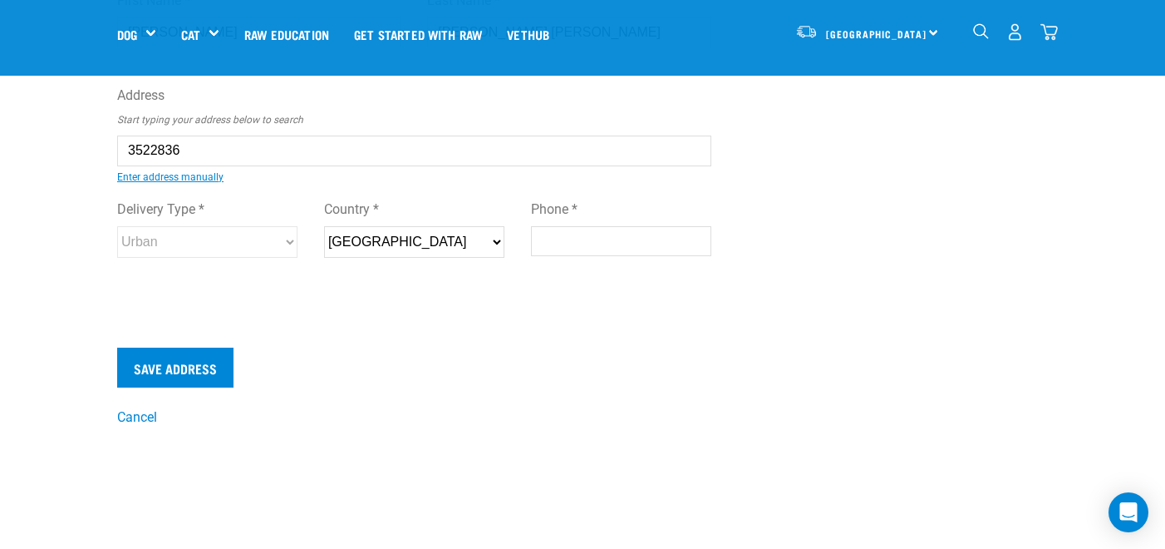
type input "[STREET_ADDRESS]"
type input "Orakei"
type input "[GEOGRAPHIC_DATA]"
select select "AUK"
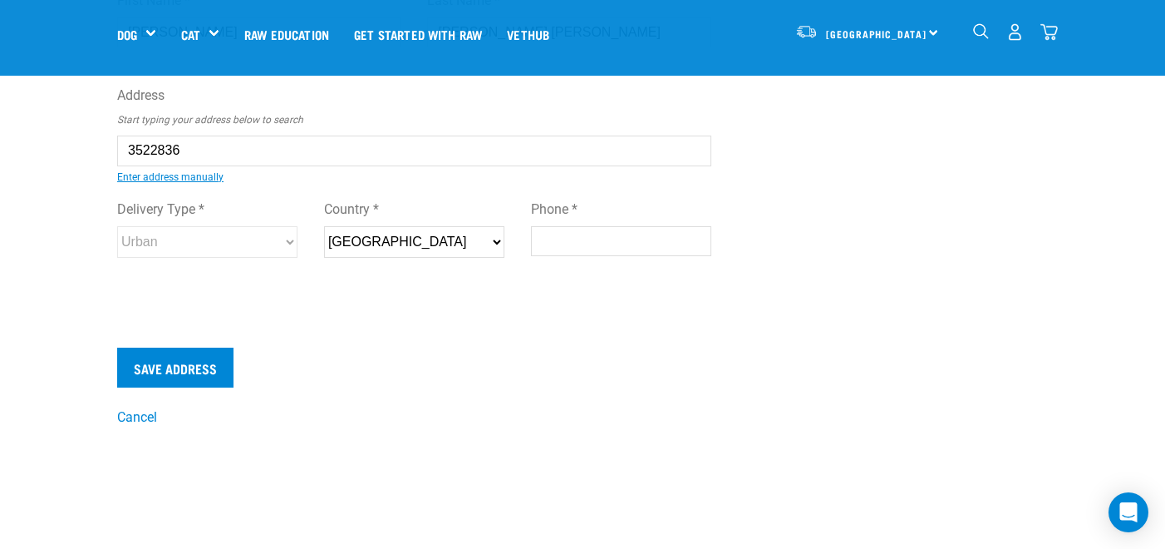
type input "1071"
select select "Urban"
type input "[STREET_ADDRESS]"
click at [86, 253] on div "Start your pet’s raw journey [DATE] – take our quick pet questionnaire. Deliver…" at bounding box center [582, 147] width 1165 height 559
click at [573, 245] on input "Phone *" at bounding box center [621, 241] width 180 height 30
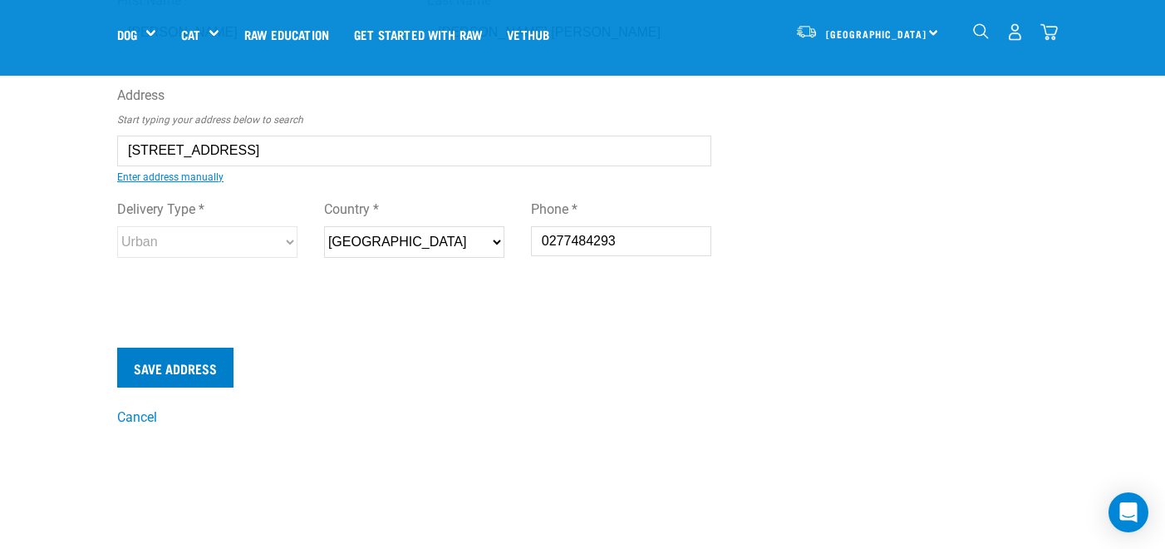
type input "0277484293"
click at [206, 367] on input "Save Address" at bounding box center [175, 367] width 116 height 40
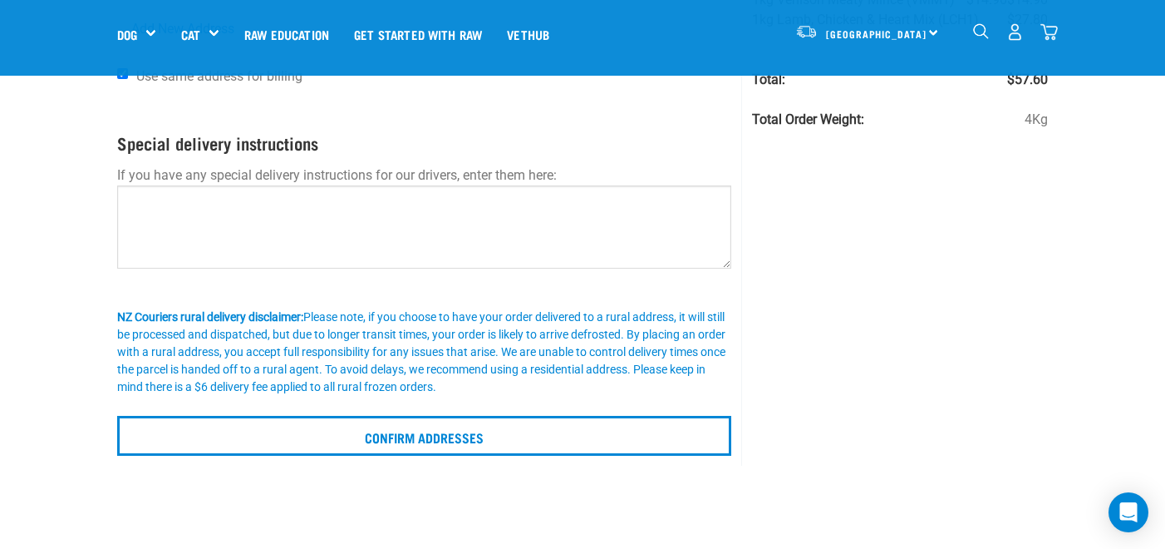
scroll to position [228, 0]
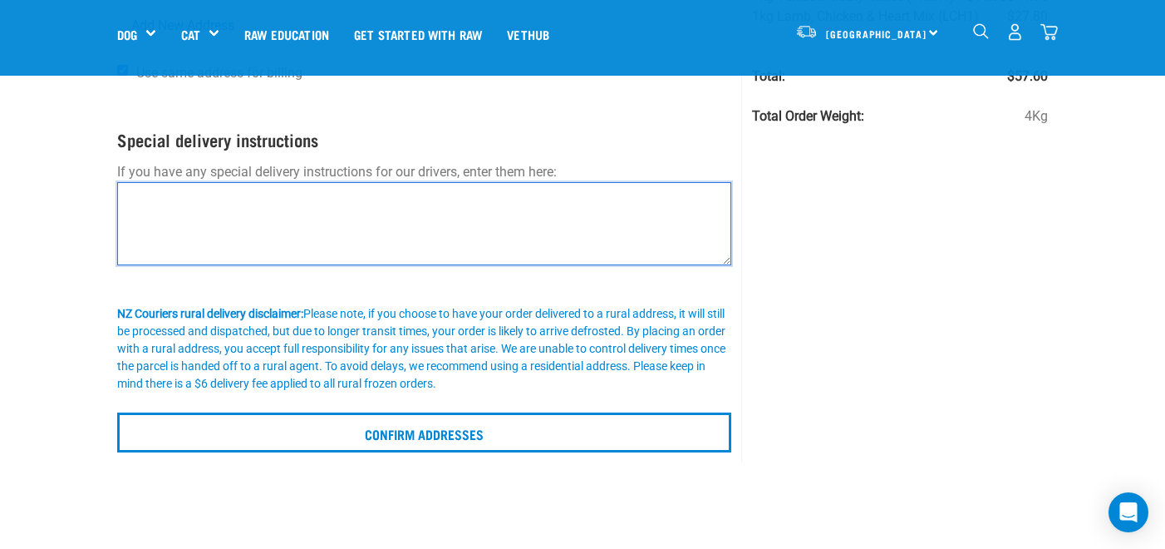
click at [232, 220] on textarea at bounding box center [424, 223] width 614 height 83
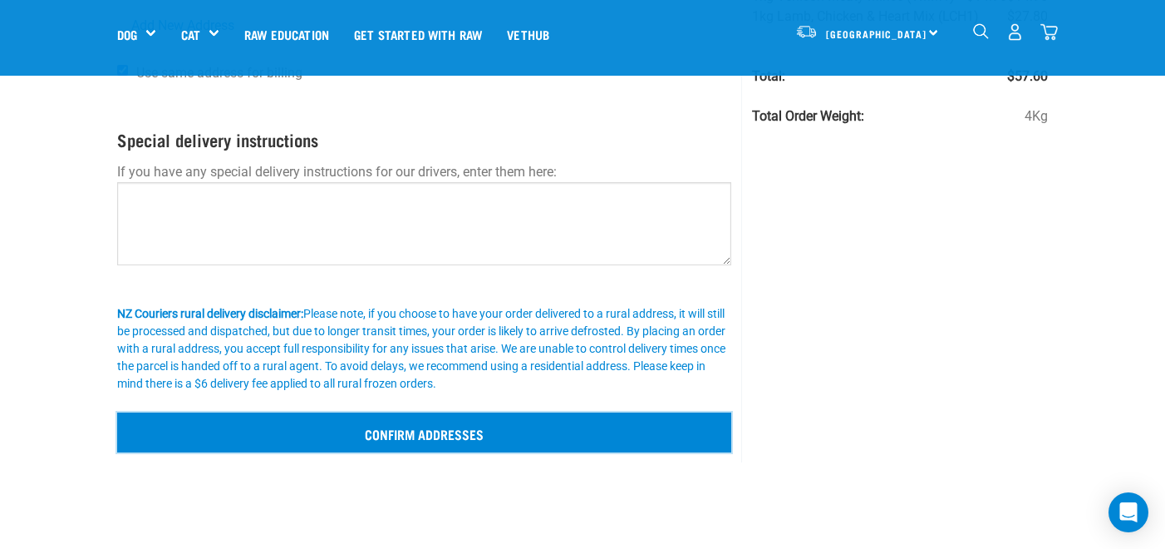
click at [425, 440] on input "Confirm addresses" at bounding box center [424, 432] width 614 height 40
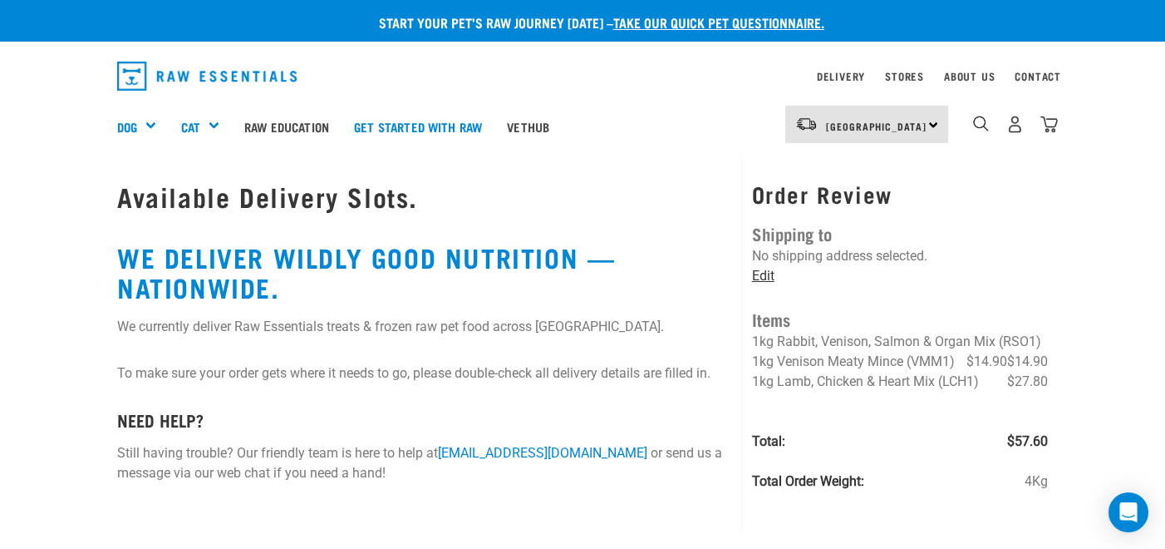
click at [767, 279] on link "Edit" at bounding box center [763, 276] width 22 height 16
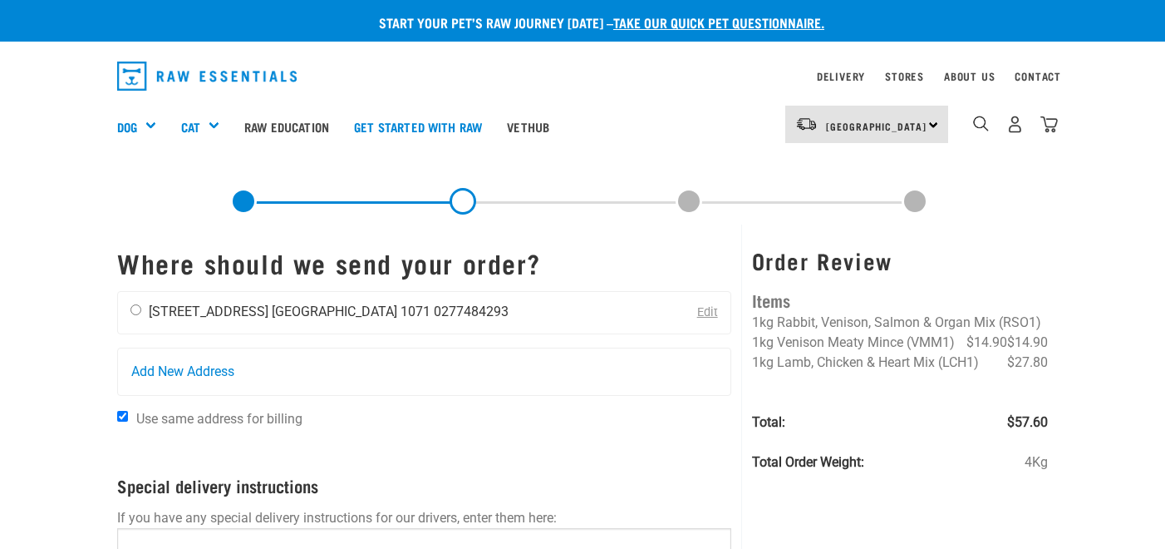
click at [140, 313] on input "radio" at bounding box center [135, 309] width 11 height 11
radio input "true"
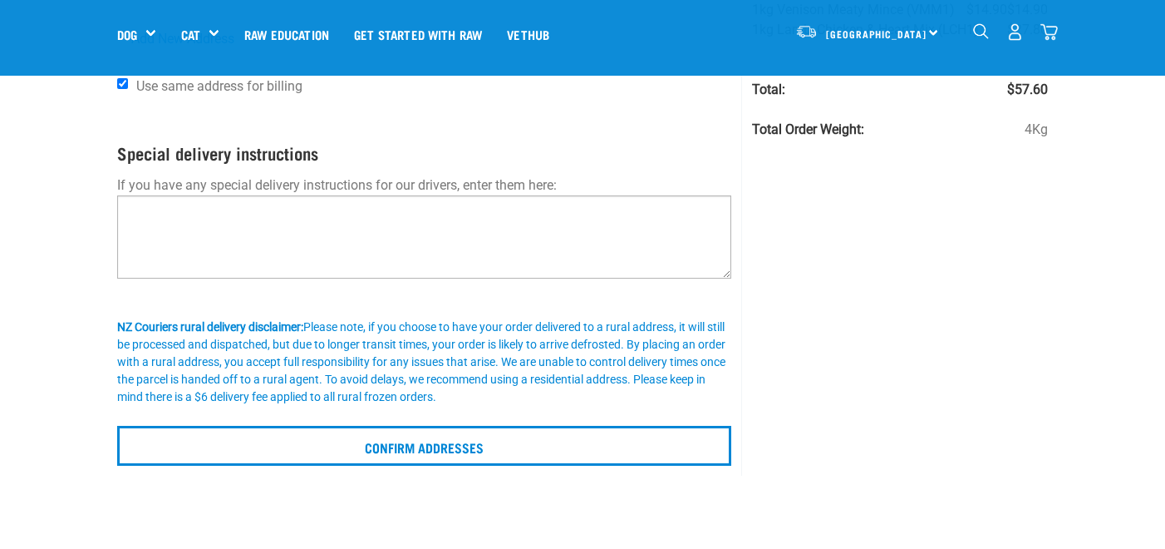
scroll to position [223, 0]
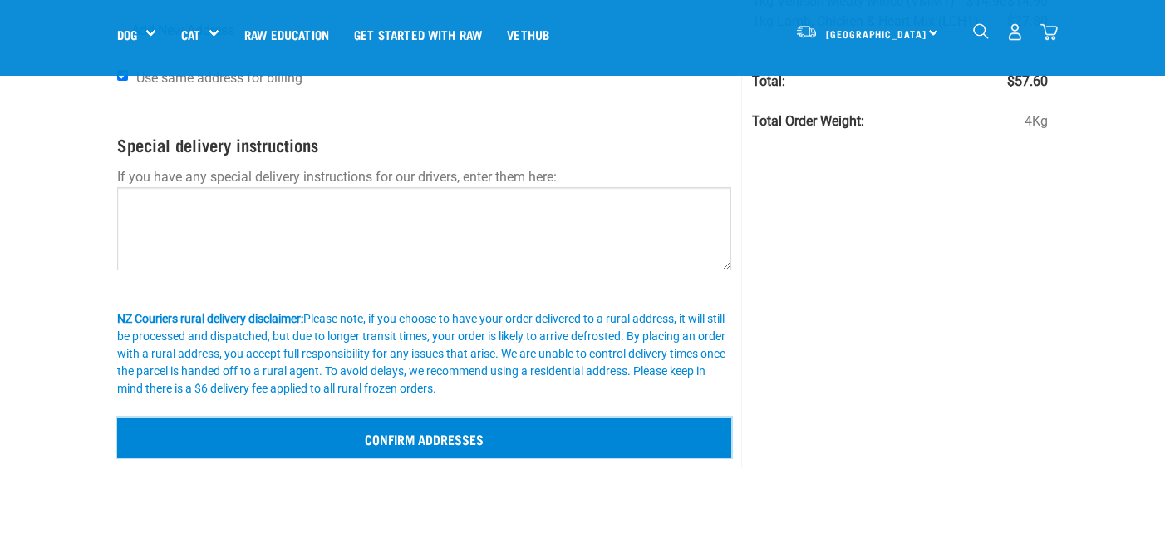
click at [421, 436] on input "Confirm addresses" at bounding box center [424, 437] width 614 height 40
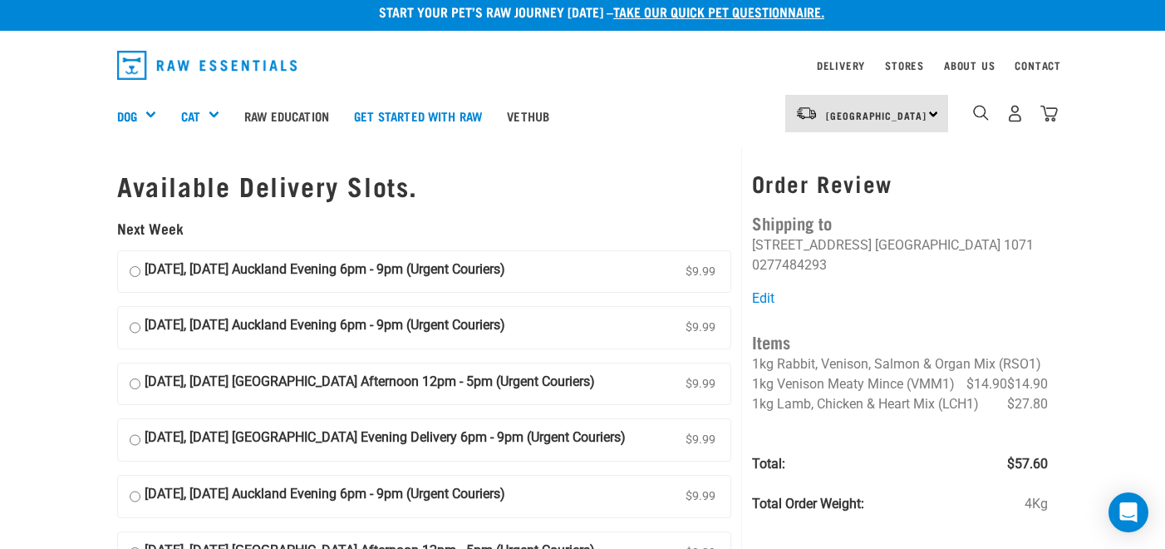
scroll to position [7, 0]
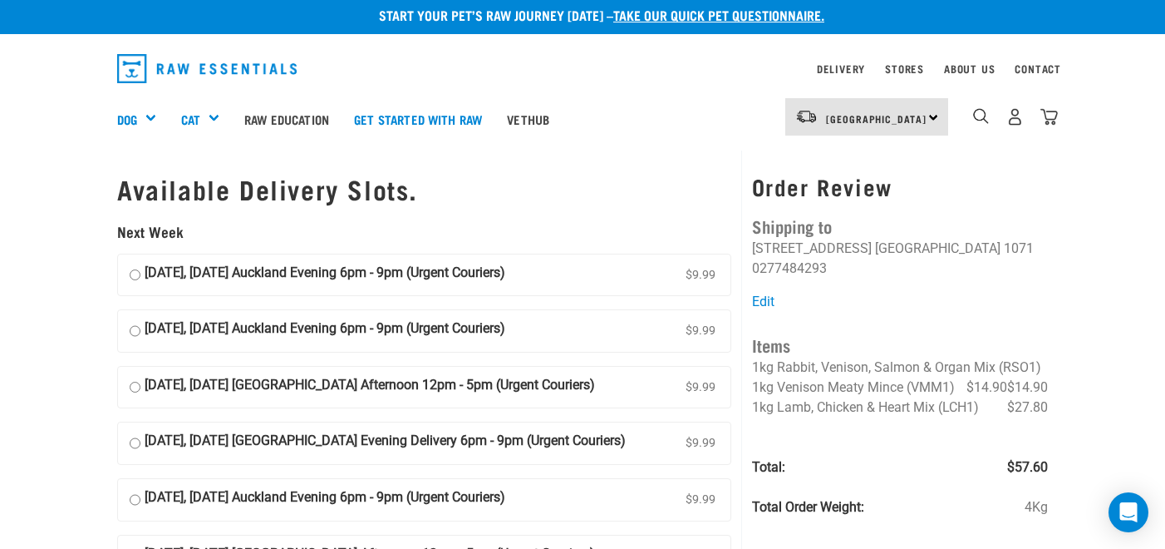
click at [135, 273] on input "[DATE], [DATE] Auckland Evening 6pm - 9pm (Urgent Couriers) $9.99" at bounding box center [135, 275] width 11 height 25
radio input "true"
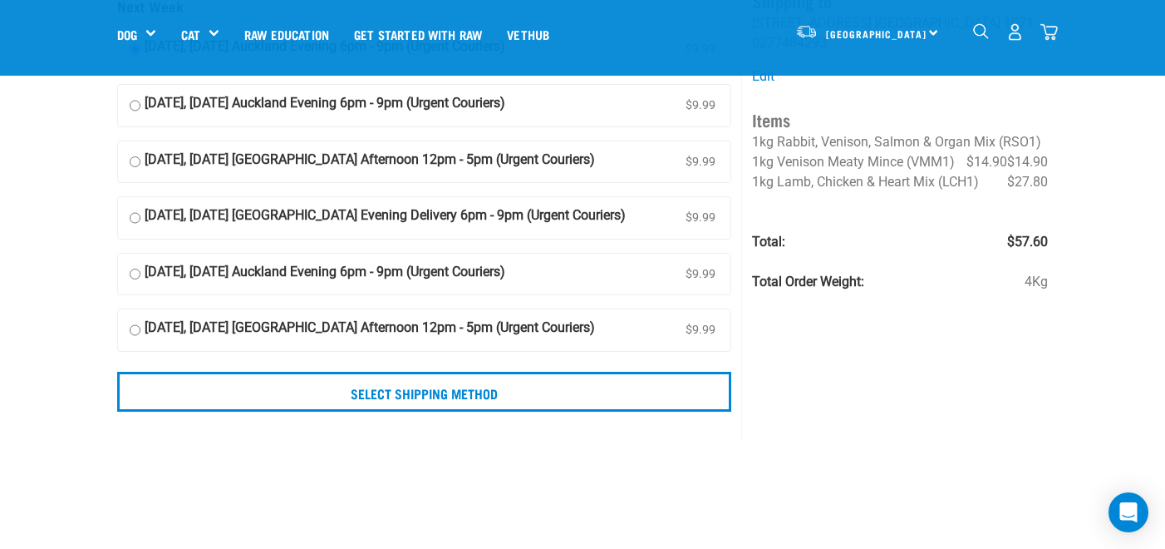
scroll to position [118, 0]
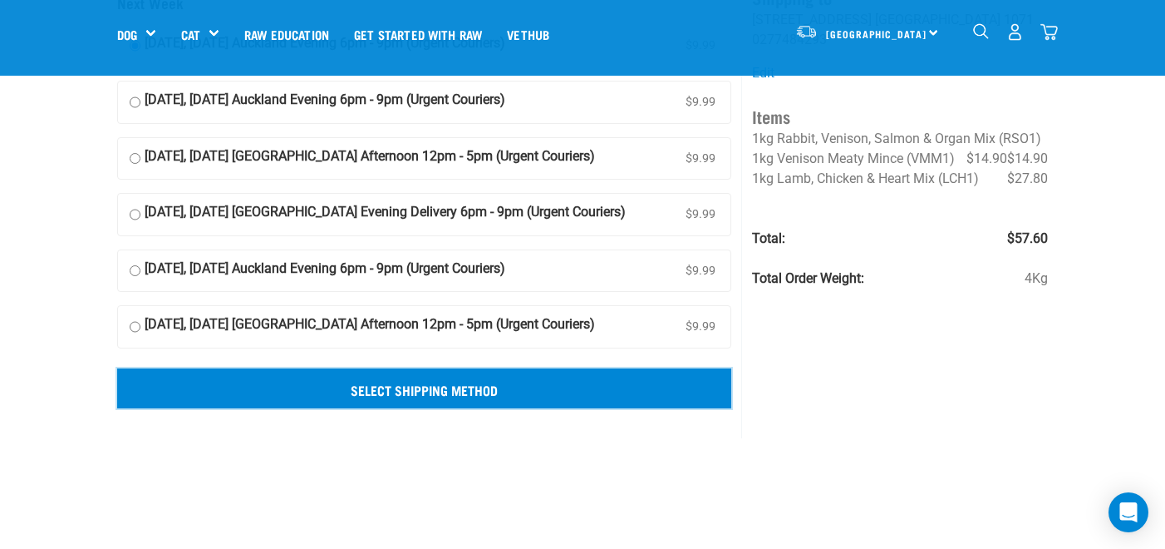
click at [331, 385] on input "Select Shipping Method" at bounding box center [424, 388] width 614 height 40
